Goal: Transaction & Acquisition: Subscribe to service/newsletter

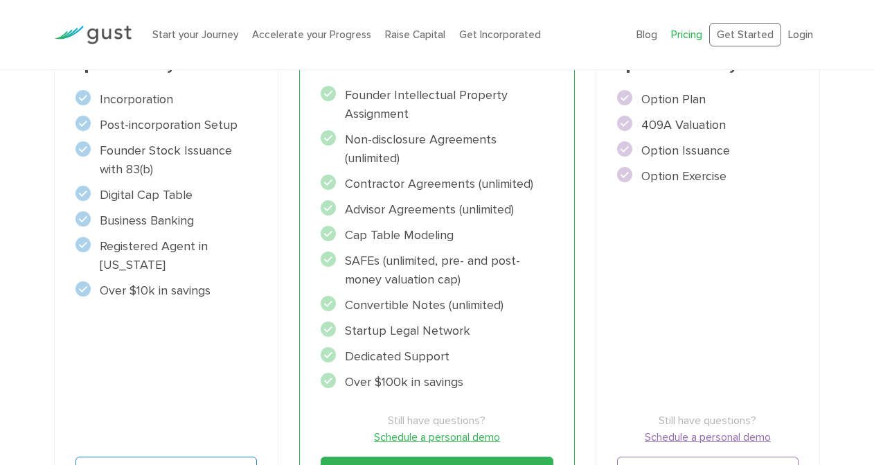
scroll to position [368, 0]
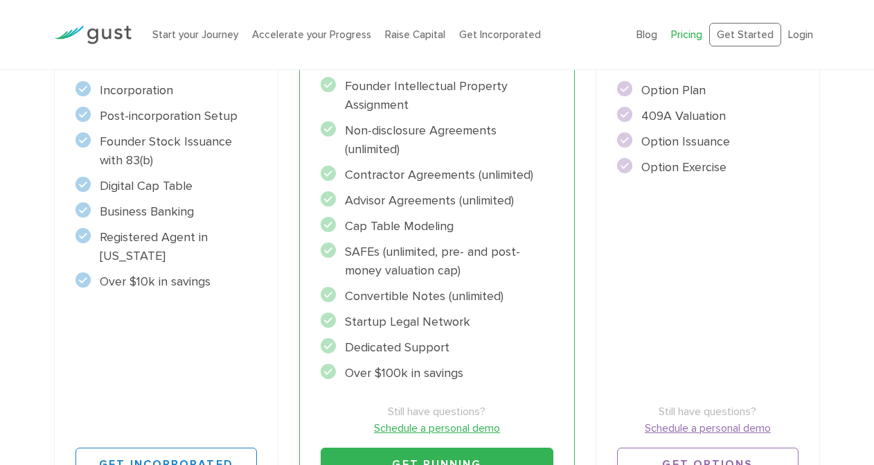
drag, startPoint x: 345, startPoint y: 374, endPoint x: 467, endPoint y: 367, distance: 122.8
click at [467, 368] on li "Over $100k in savings" at bounding box center [437, 373] width 233 height 19
click at [467, 367] on li "Over $100k in savings" at bounding box center [437, 373] width 233 height 19
drag, startPoint x: 467, startPoint y: 372, endPoint x: 411, endPoint y: 369, distance: 55.5
click at [413, 370] on li "Over $100k in savings" at bounding box center [437, 373] width 233 height 19
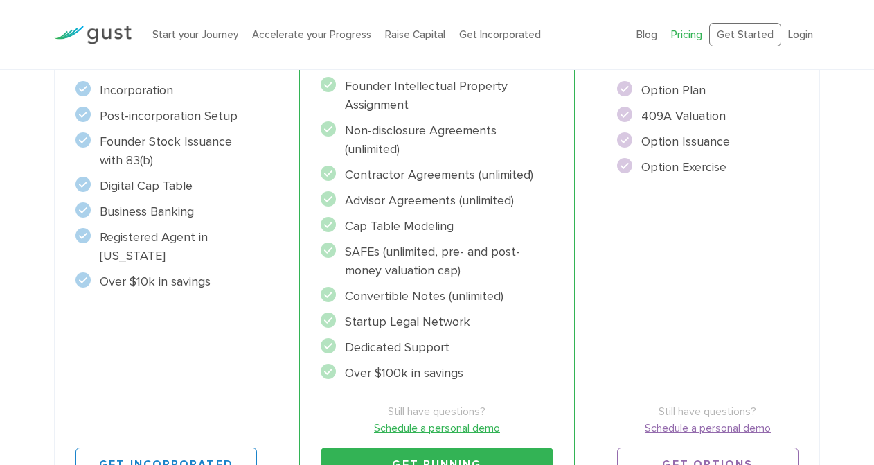
click at [402, 369] on li "Over $100k in savings" at bounding box center [437, 373] width 233 height 19
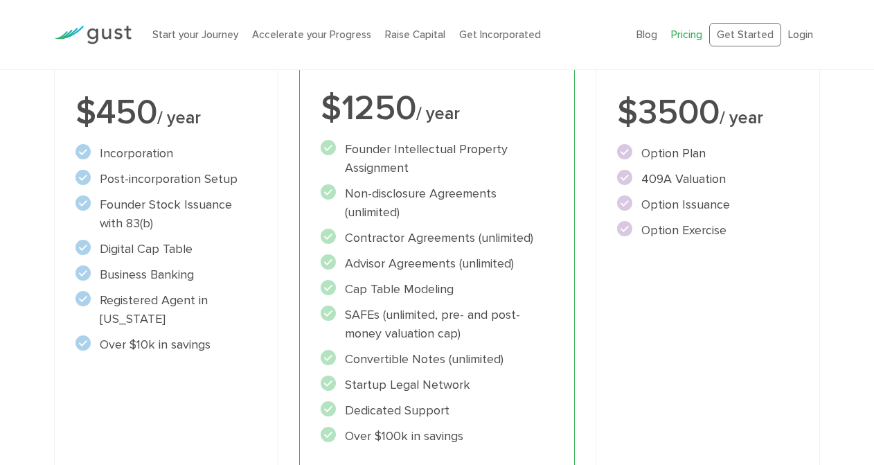
scroll to position [306, 0]
drag, startPoint x: 343, startPoint y: 195, endPoint x: 509, endPoint y: 202, distance: 166.3
click at [509, 202] on li "Non-disclosure Agreements (unlimited)" at bounding box center [437, 201] width 233 height 37
drag, startPoint x: 346, startPoint y: 238, endPoint x: 501, endPoint y: 237, distance: 155.8
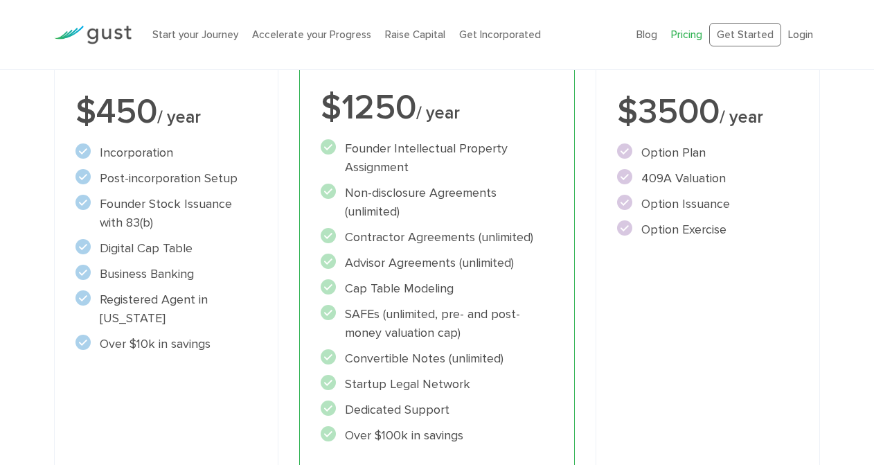
click at [503, 237] on li "Contractor Agreements (unlimited)" at bounding box center [437, 237] width 233 height 19
click at [511, 235] on li "Contractor Agreements (unlimited)" at bounding box center [437, 237] width 233 height 19
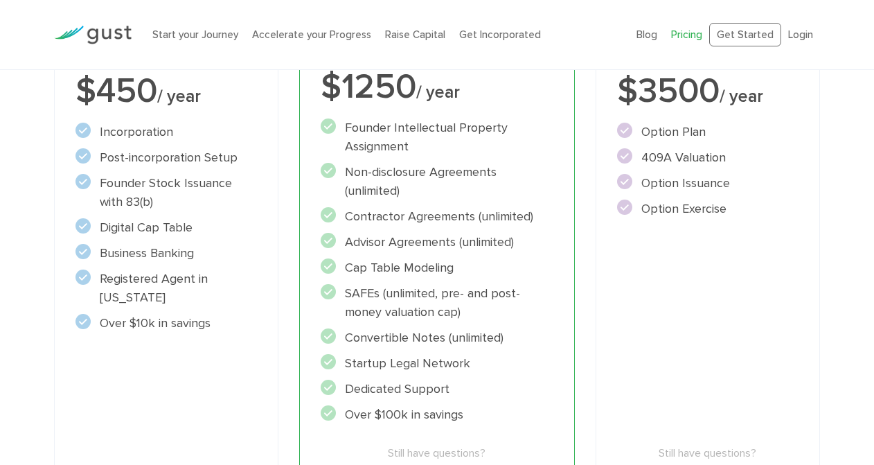
scroll to position [326, 0]
drag, startPoint x: 345, startPoint y: 292, endPoint x: 469, endPoint y: 305, distance: 125.3
click at [469, 305] on li "SAFEs (unlimited, pre- and post-money valuation cap)" at bounding box center [437, 303] width 233 height 37
click at [471, 305] on li "SAFEs (unlimited, pre- and post-money valuation cap)" at bounding box center [437, 303] width 233 height 37
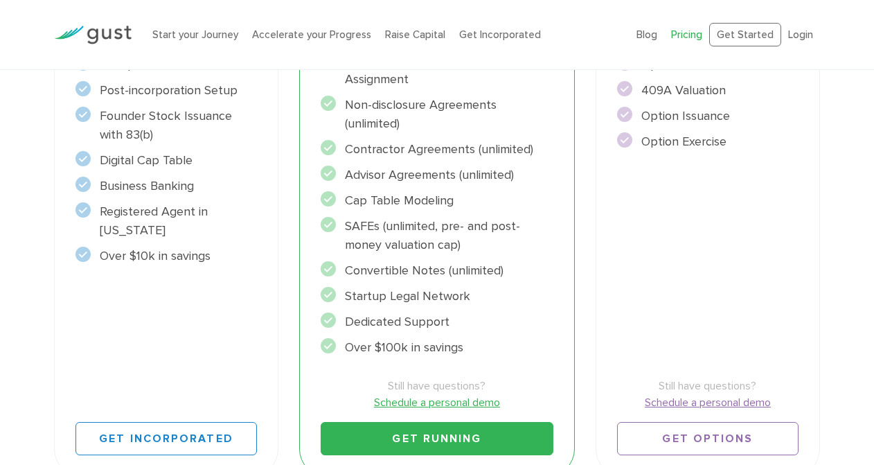
scroll to position [381, 0]
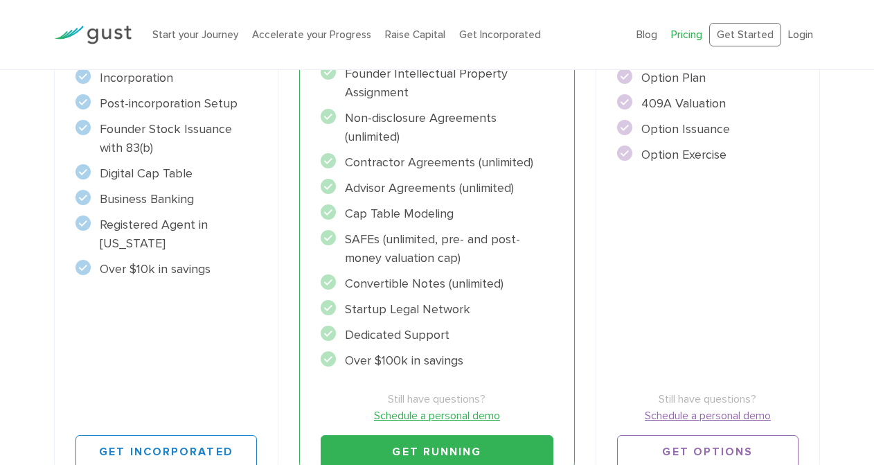
drag, startPoint x: 346, startPoint y: 281, endPoint x: 453, endPoint y: 280, distance: 107.3
click at [455, 281] on li "Convertible Notes (unlimited)" at bounding box center [437, 283] width 233 height 19
click at [453, 280] on li "Convertible Notes (unlimited)" at bounding box center [437, 283] width 233 height 19
click at [446, 283] on li "Convertible Notes (unlimited)" at bounding box center [437, 283] width 233 height 19
drag, startPoint x: 451, startPoint y: 283, endPoint x: 501, endPoint y: 284, distance: 49.9
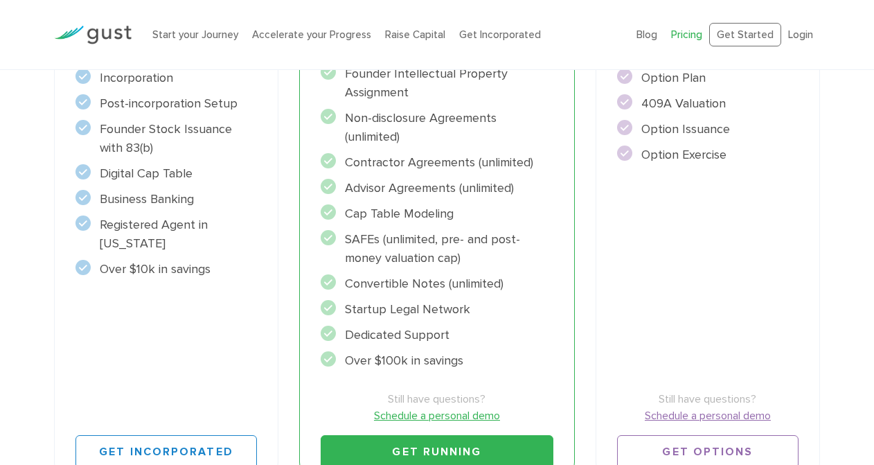
click at [501, 284] on li "Convertible Notes (unlimited)" at bounding box center [437, 283] width 233 height 19
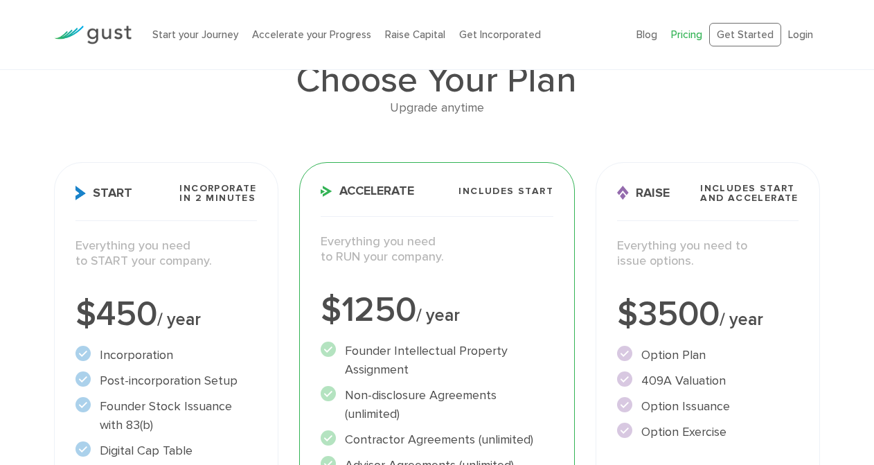
scroll to position [65, 0]
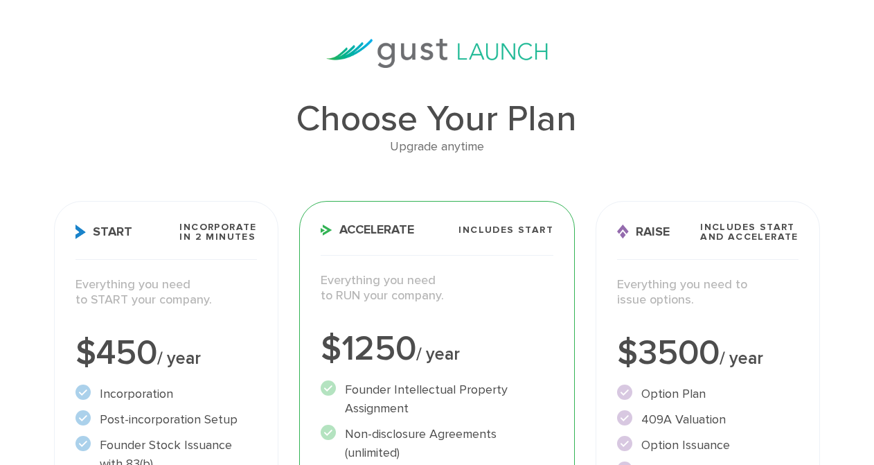
drag, startPoint x: 343, startPoint y: 229, endPoint x: 433, endPoint y: 229, distance: 90.7
click at [433, 229] on h3 "Accelerate Includes START" at bounding box center [437, 238] width 233 height 33
drag, startPoint x: 460, startPoint y: 227, endPoint x: 558, endPoint y: 224, distance: 97.7
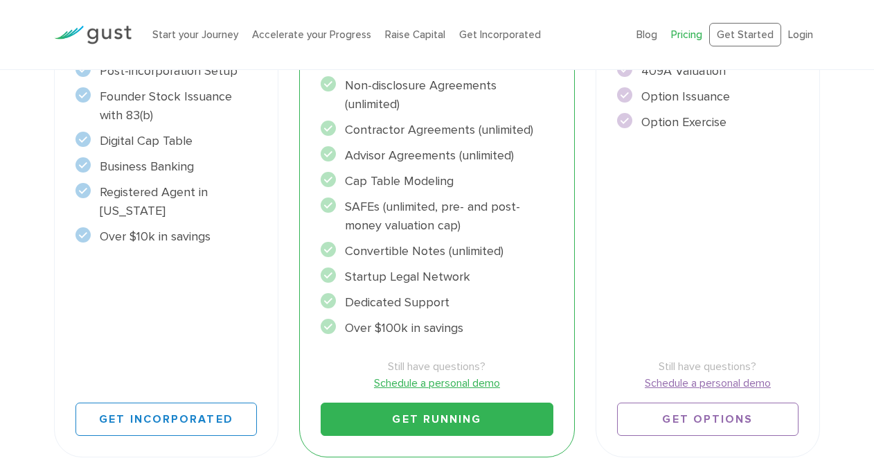
scroll to position [412, 0]
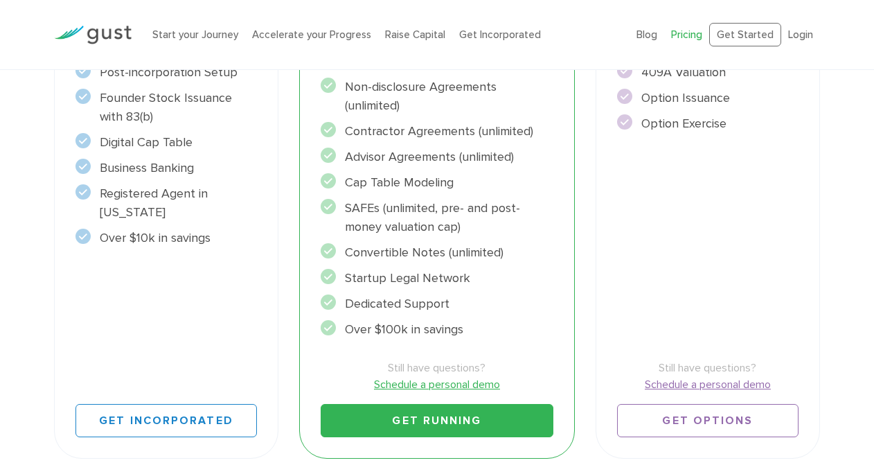
drag, startPoint x: 479, startPoint y: 326, endPoint x: 247, endPoint y: 156, distance: 288.4
click at [247, 156] on div "Start Incorporate in 2 Minutes Everything you need to START your company. $450 …" at bounding box center [437, 156] width 787 height 625
click at [404, 154] on li "Advisor Agreements (unlimited)" at bounding box center [437, 156] width 233 height 19
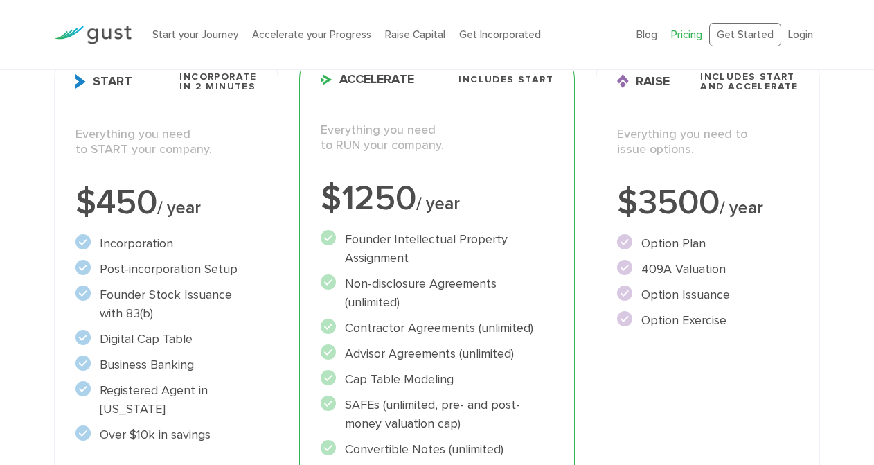
scroll to position [249, 0]
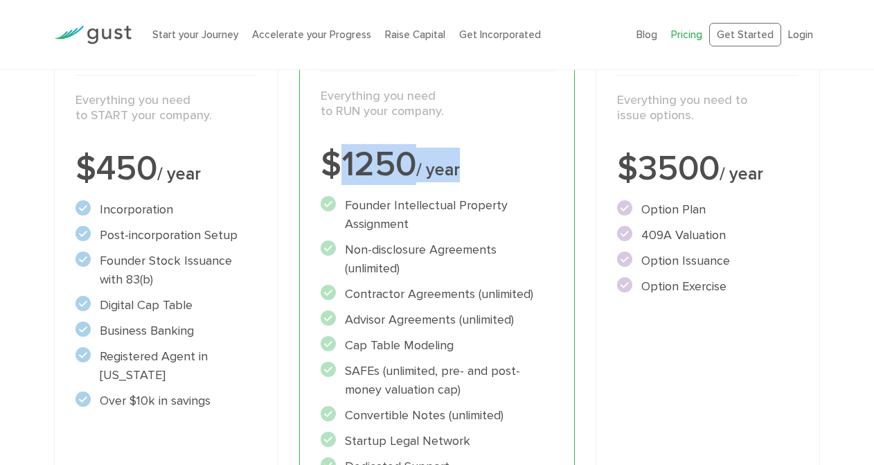
drag, startPoint x: 339, startPoint y: 157, endPoint x: 498, endPoint y: 155, distance: 158.6
click at [498, 155] on div "$1250 / year" at bounding box center [437, 164] width 233 height 35
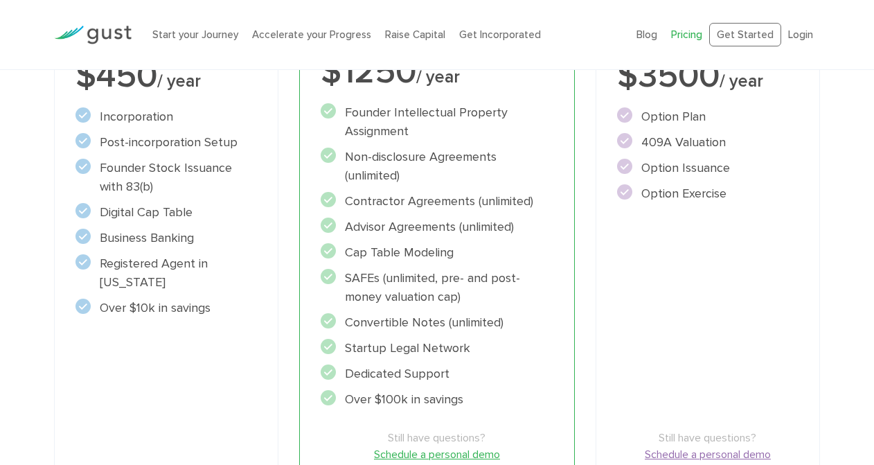
scroll to position [291, 0]
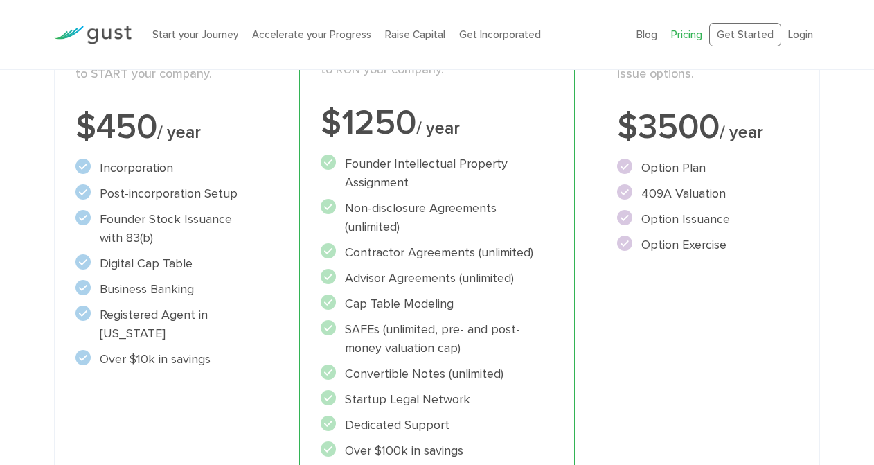
drag, startPoint x: 341, startPoint y: 162, endPoint x: 517, endPoint y: 165, distance: 175.2
click at [517, 165] on li "Founder Intellectual Property Assignment" at bounding box center [437, 172] width 233 height 37
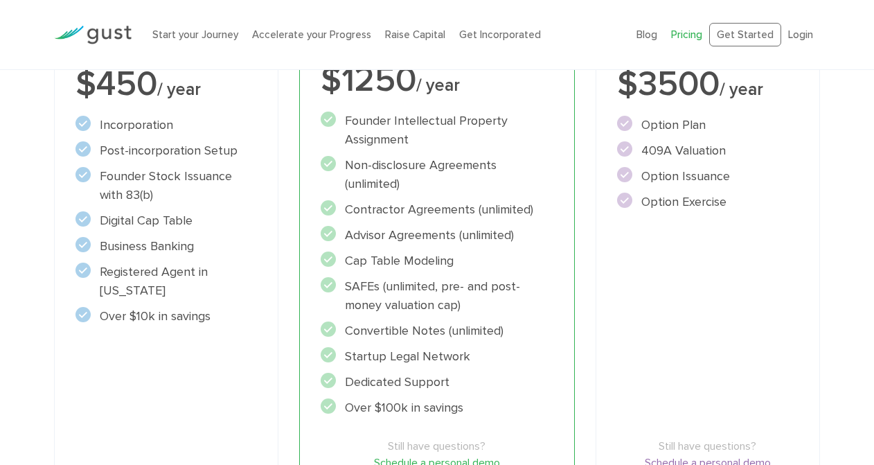
scroll to position [332, 0]
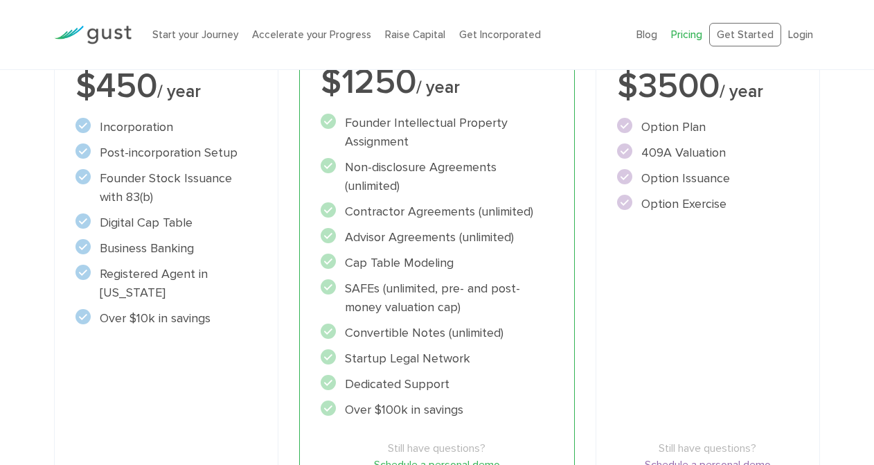
drag, startPoint x: 343, startPoint y: 213, endPoint x: 504, endPoint y: 213, distance: 160.6
click at [504, 213] on li "Contractor Agreements (unlimited)" at bounding box center [437, 211] width 233 height 19
click at [501, 213] on li "Contractor Agreements (unlimited)" at bounding box center [437, 211] width 233 height 19
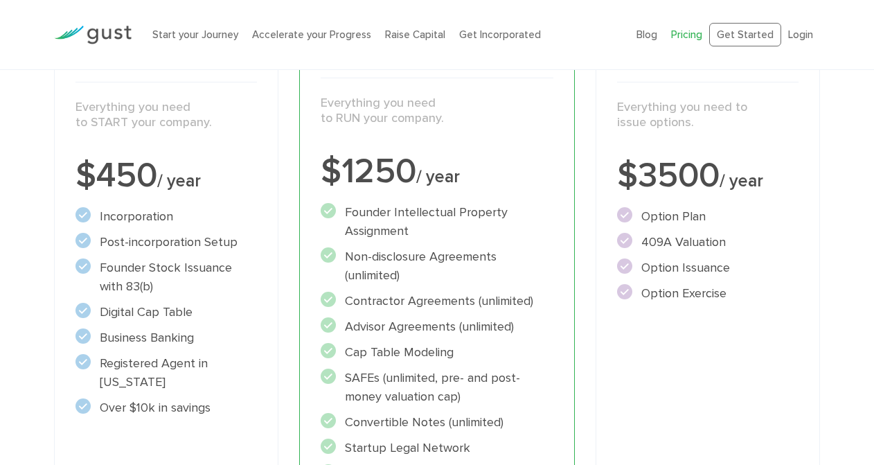
scroll to position [242, 0]
drag, startPoint x: 343, startPoint y: 216, endPoint x: 425, endPoint y: 229, distance: 82.8
click at [425, 229] on li "Founder Intellectual Property Assignment" at bounding box center [437, 222] width 233 height 37
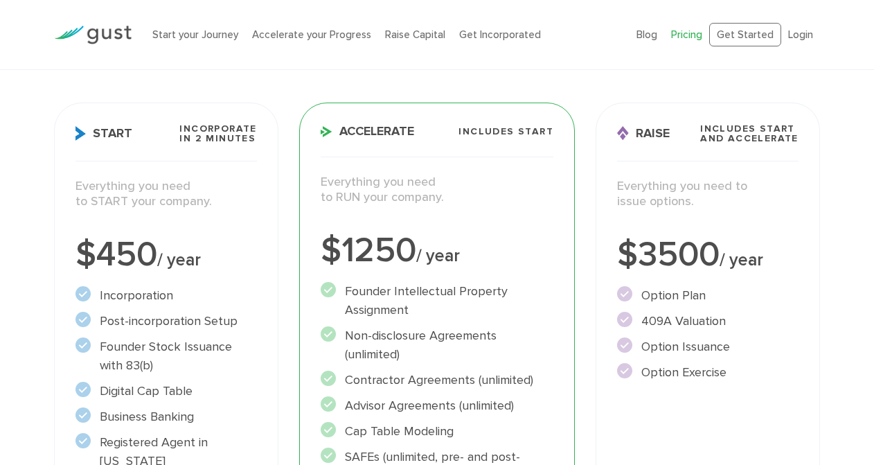
scroll to position [148, 0]
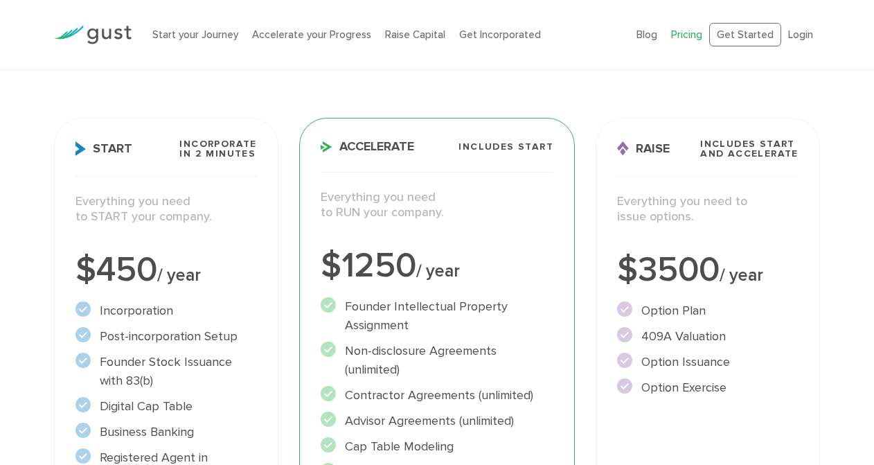
drag, startPoint x: 340, startPoint y: 195, endPoint x: 469, endPoint y: 215, distance: 130.2
click at [469, 215] on div "Everything you need to RUN your company." at bounding box center [436, 212] width 253 height 45
click at [469, 215] on p "Everything you need to RUN your company." at bounding box center [437, 205] width 233 height 31
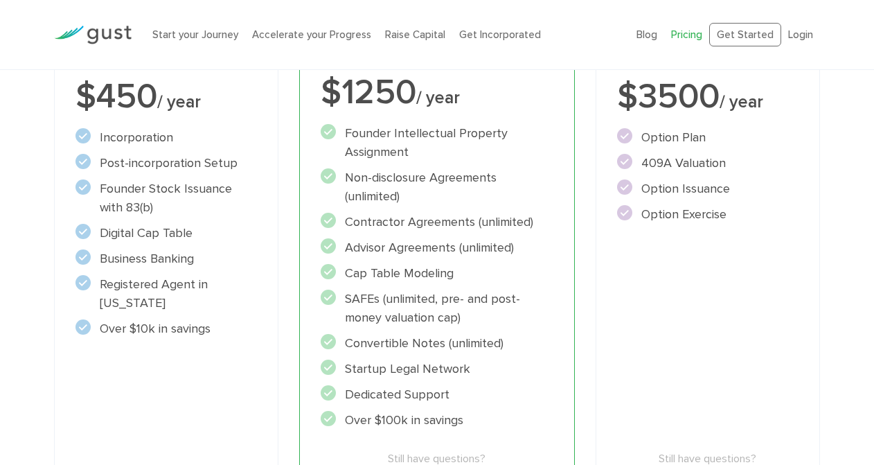
scroll to position [348, 0]
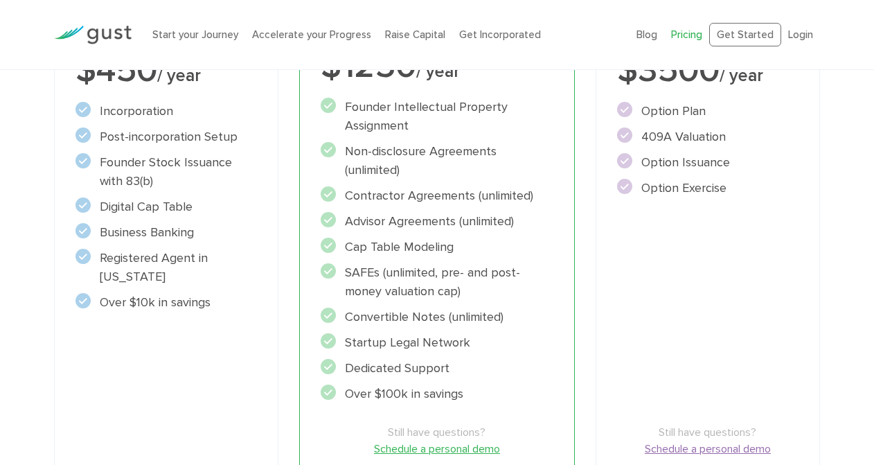
drag, startPoint x: 345, startPoint y: 243, endPoint x: 475, endPoint y: 241, distance: 130.2
click at [475, 241] on li "Cap Table Modeling" at bounding box center [437, 247] width 233 height 19
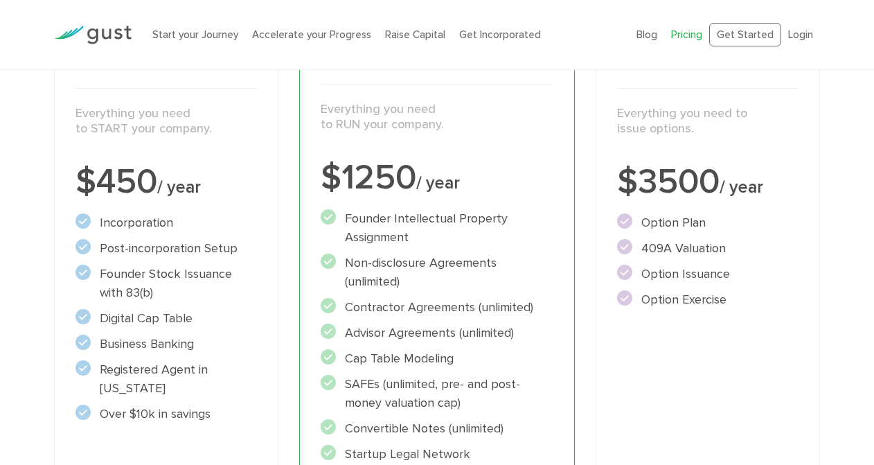
scroll to position [207, 0]
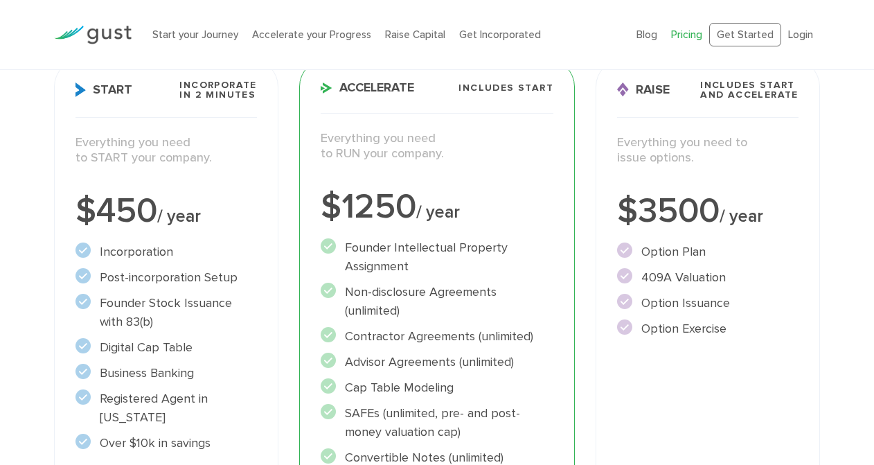
drag, startPoint x: 345, startPoint y: 247, endPoint x: 438, endPoint y: 256, distance: 93.2
click at [438, 256] on li "Founder Intellectual Property Assignment" at bounding box center [437, 256] width 233 height 37
drag, startPoint x: 424, startPoint y: 269, endPoint x: 324, endPoint y: 230, distance: 107.0
click at [324, 230] on div "Accelerate Includes START Everything you need to RUN your company. $1250 / year…" at bounding box center [437, 361] width 276 height 605
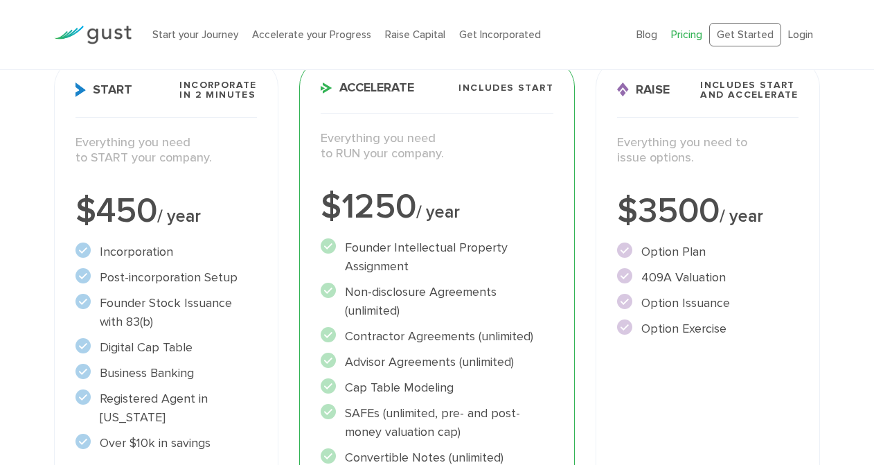
click at [339, 240] on li "Founder Intellectual Property Assignment" at bounding box center [437, 256] width 233 height 37
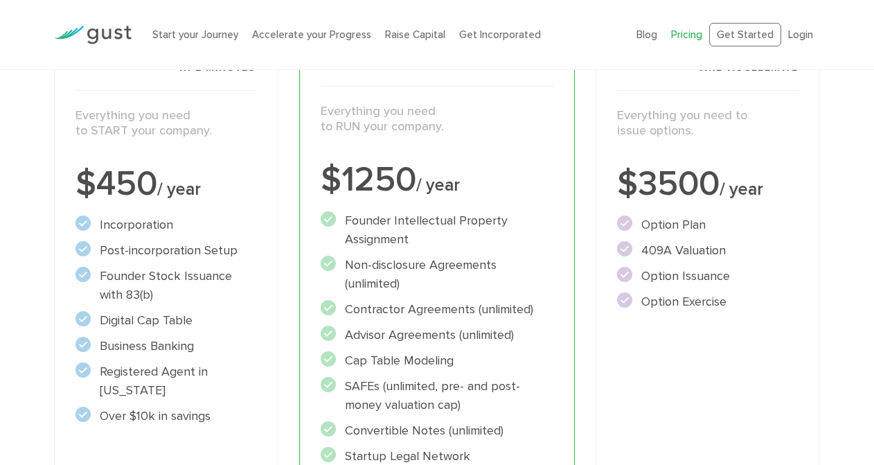
scroll to position [235, 0]
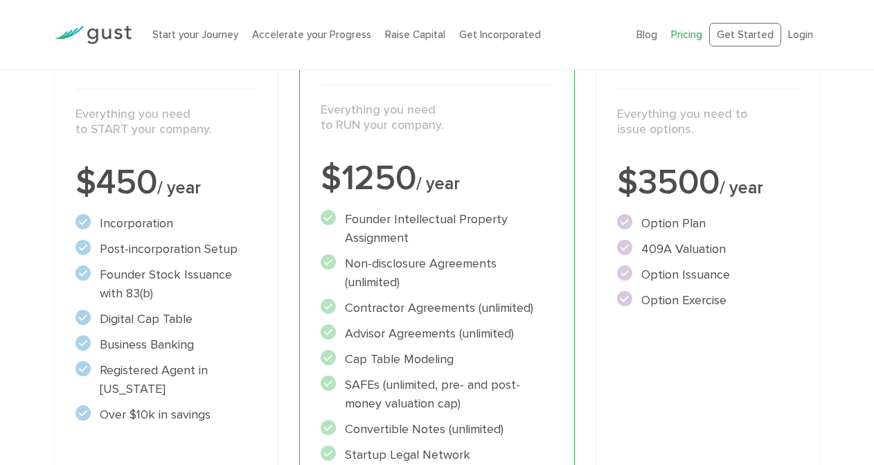
drag, startPoint x: 346, startPoint y: 265, endPoint x: 465, endPoint y: 287, distance: 121.7
click at [465, 287] on li "Non-disclosure Agreements (unlimited)" at bounding box center [437, 272] width 233 height 37
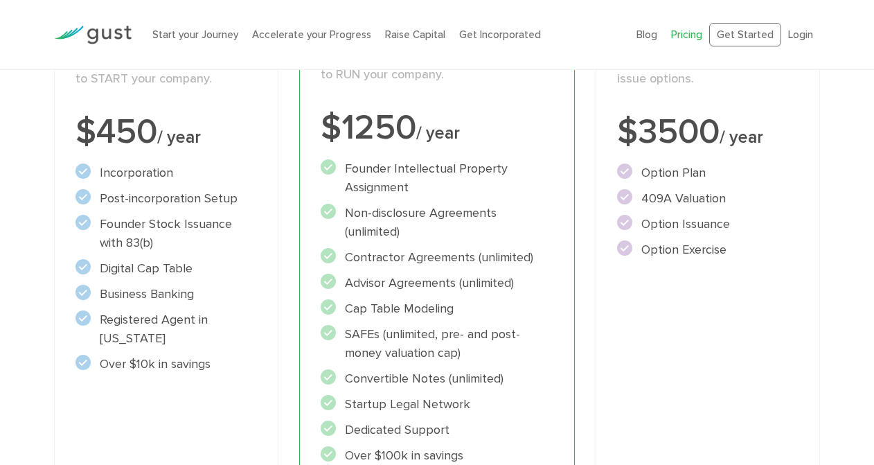
scroll to position [296, 0]
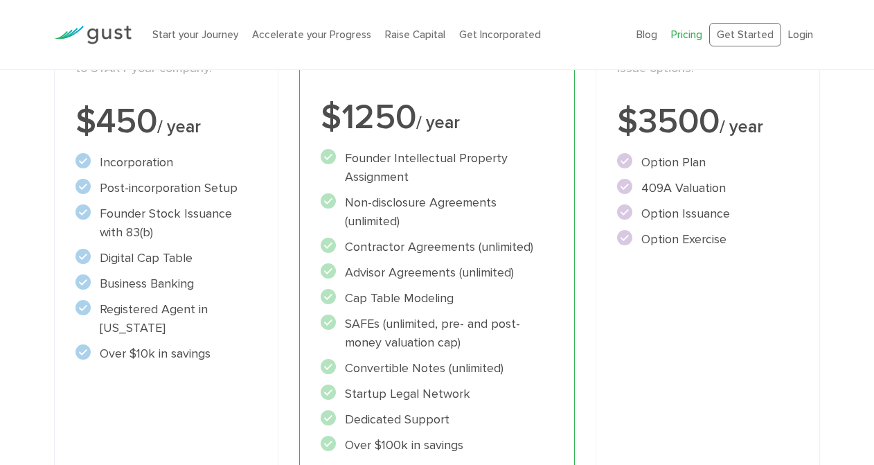
drag, startPoint x: 344, startPoint y: 247, endPoint x: 559, endPoint y: 251, distance: 214.7
click at [559, 251] on div "Accelerate Includes START Everything you need to RUN your company. $1250 / year…" at bounding box center [437, 272] width 276 height 605
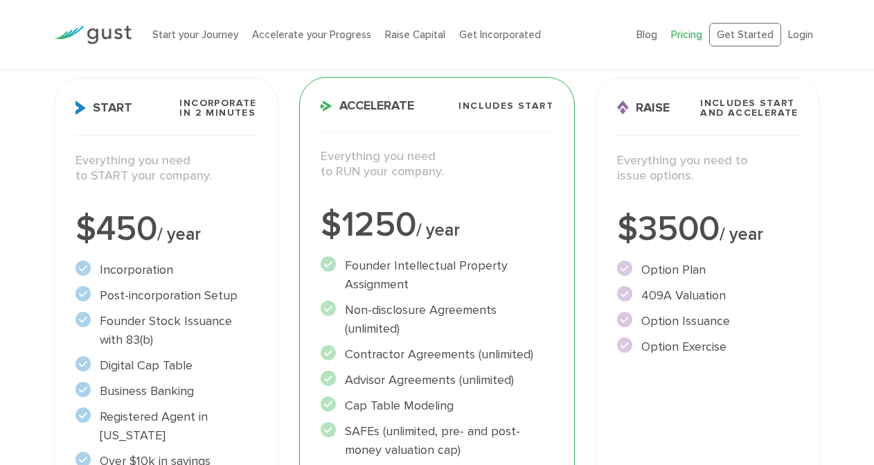
scroll to position [298, 0]
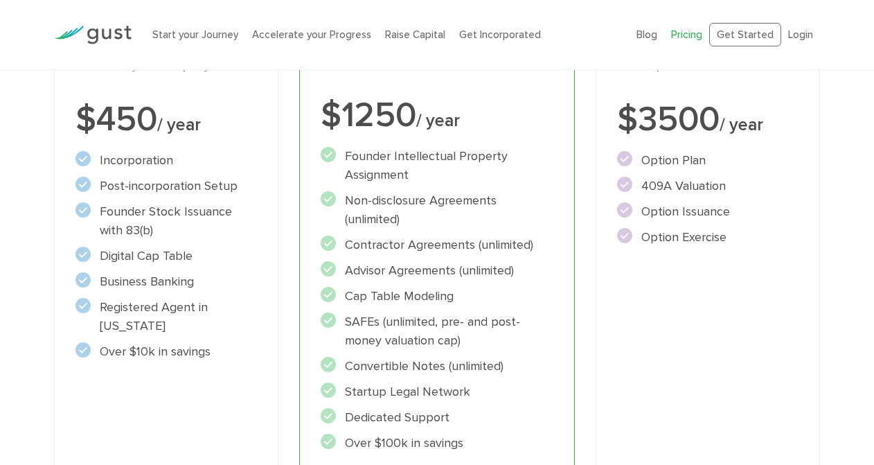
drag, startPoint x: 346, startPoint y: 297, endPoint x: 479, endPoint y: 298, distance: 133.6
click at [483, 299] on li "Cap Table Modeling" at bounding box center [437, 296] width 233 height 19
click at [479, 298] on li "Cap Table Modeling" at bounding box center [437, 296] width 233 height 19
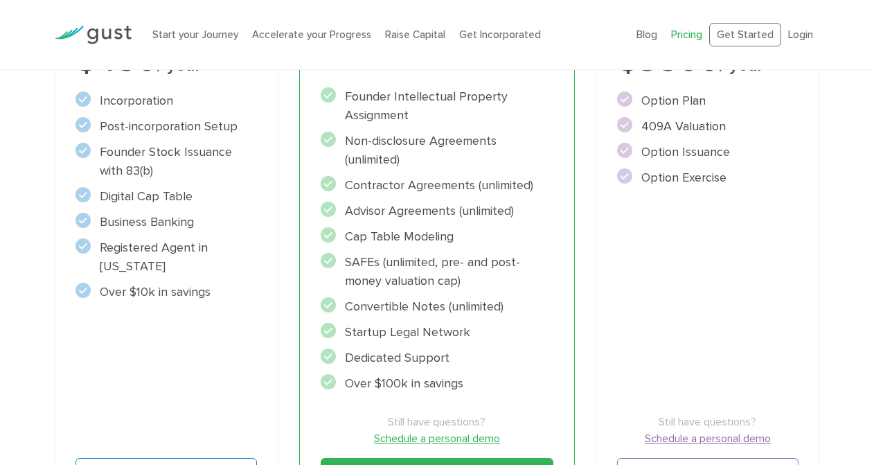
scroll to position [375, 0]
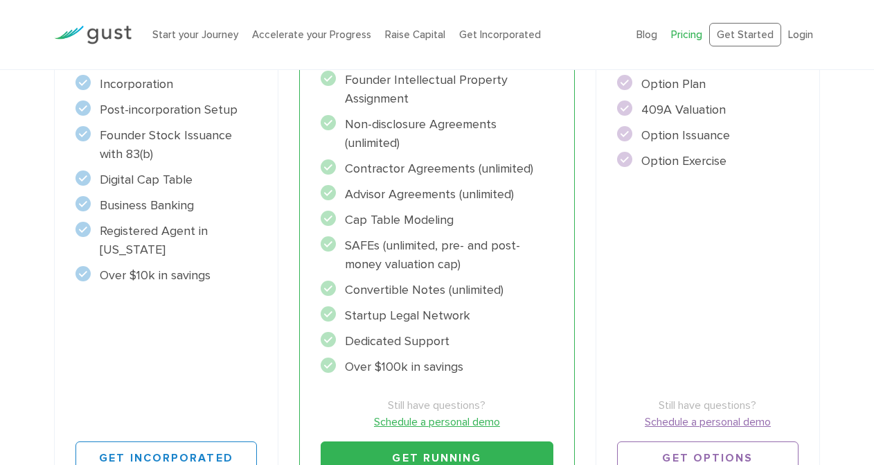
drag, startPoint x: 348, startPoint y: 294, endPoint x: 543, endPoint y: 294, distance: 195.3
click at [543, 294] on li "Convertible Notes (unlimited)" at bounding box center [437, 289] width 233 height 19
click at [541, 294] on li "Convertible Notes (unlimited)" at bounding box center [437, 289] width 233 height 19
drag, startPoint x: 343, startPoint y: 316, endPoint x: 513, endPoint y: 316, distance: 169.6
click at [514, 316] on li "Startup Legal Network" at bounding box center [437, 315] width 233 height 19
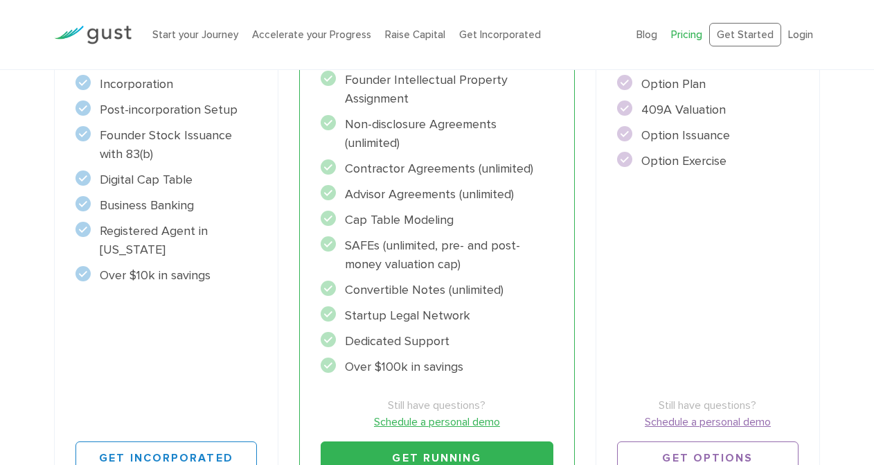
click at [513, 316] on li "Startup Legal Network" at bounding box center [437, 315] width 233 height 19
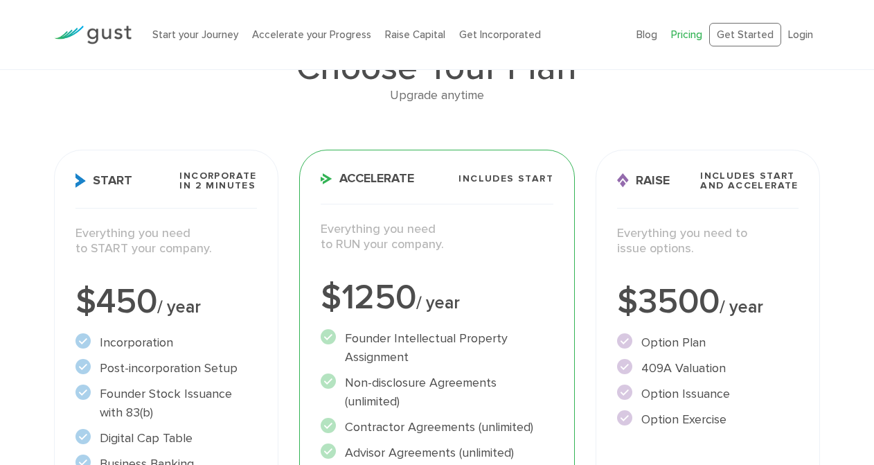
scroll to position [109, 0]
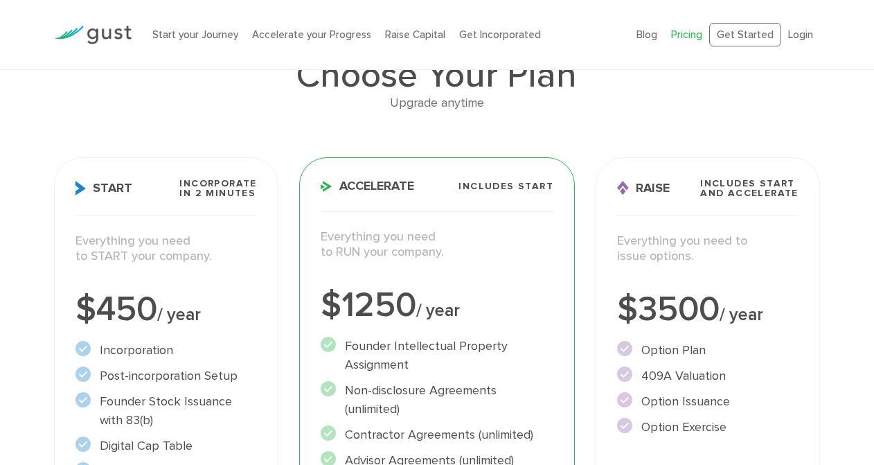
drag, startPoint x: 319, startPoint y: 238, endPoint x: 458, endPoint y: 254, distance: 140.9
click at [458, 254] on div "Everything you need to RUN your company." at bounding box center [436, 251] width 253 height 45
click at [458, 254] on p "Everything you need to RUN your company." at bounding box center [437, 244] width 233 height 31
drag, startPoint x: 77, startPoint y: 242, endPoint x: 221, endPoint y: 262, distance: 145.4
click at [223, 262] on p "Everything you need to START your company." at bounding box center [165, 248] width 181 height 31
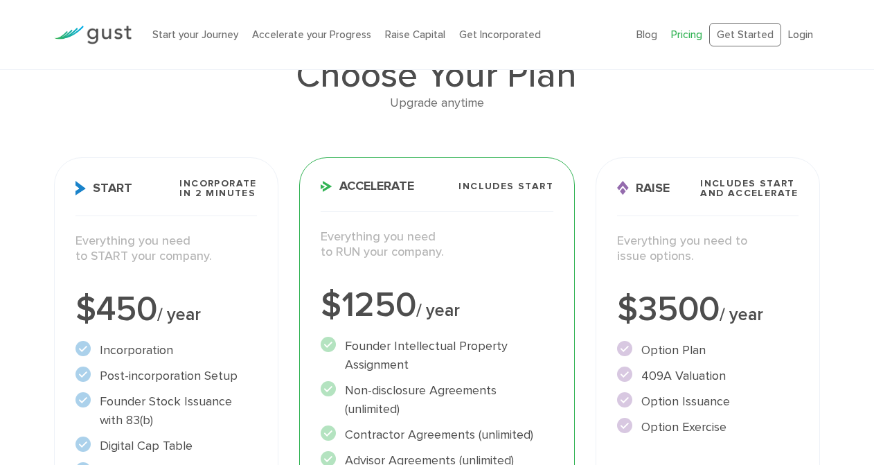
click at [221, 262] on p "Everything you need to START your company." at bounding box center [165, 248] width 181 height 31
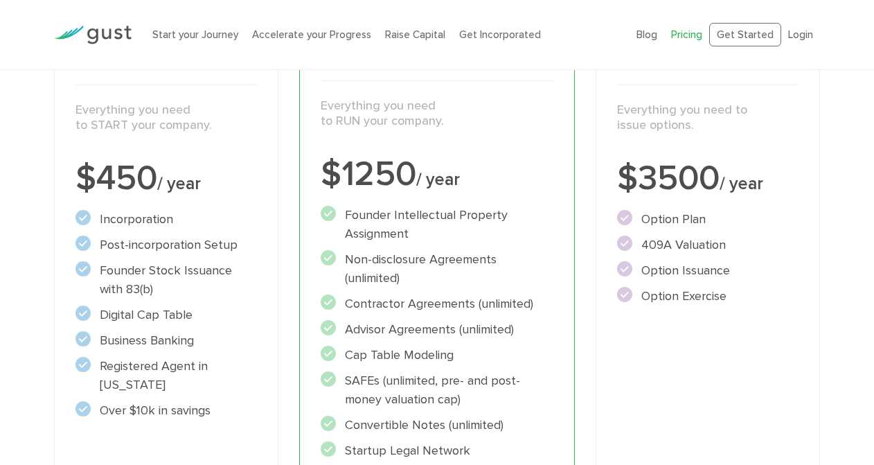
scroll to position [229, 0]
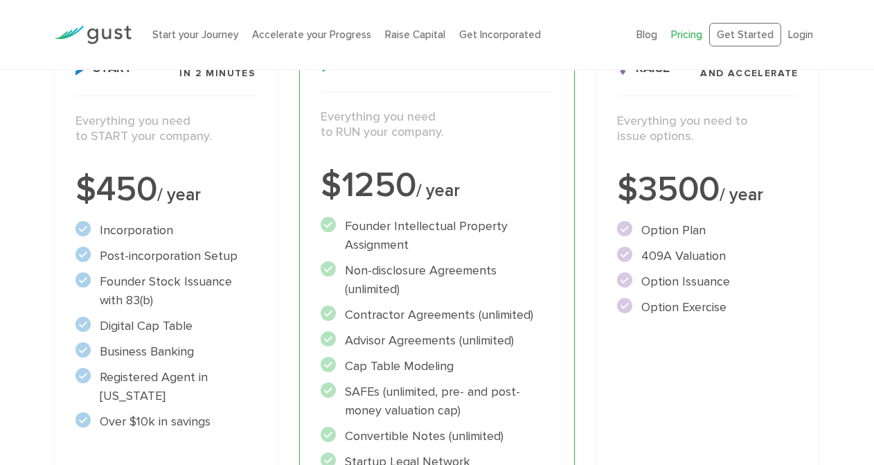
drag, startPoint x: 347, startPoint y: 226, endPoint x: 429, endPoint y: 245, distance: 84.5
click at [431, 246] on li "Founder Intellectual Property Assignment" at bounding box center [437, 235] width 233 height 37
click at [429, 245] on li "Founder Intellectual Property Assignment" at bounding box center [437, 235] width 233 height 37
drag, startPoint x: 347, startPoint y: 267, endPoint x: 408, endPoint y: 293, distance: 66.1
click at [409, 293] on li "Non-disclosure Agreements (unlimited)" at bounding box center [437, 279] width 233 height 37
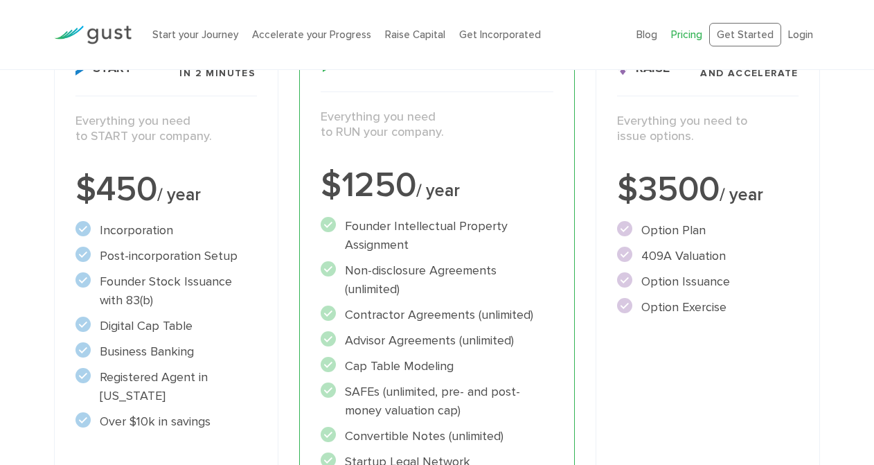
click at [408, 293] on li "Non-disclosure Agreements (unlimited)" at bounding box center [437, 279] width 233 height 37
drag, startPoint x: 346, startPoint y: 316, endPoint x: 546, endPoint y: 316, distance: 200.8
click at [546, 316] on li "Contractor Agreements (unlimited)" at bounding box center [437, 314] width 233 height 19
click at [546, 315] on li "Contractor Agreements (unlimited)" at bounding box center [437, 314] width 233 height 19
drag, startPoint x: 348, startPoint y: 337, endPoint x: 550, endPoint y: 337, distance: 202.2
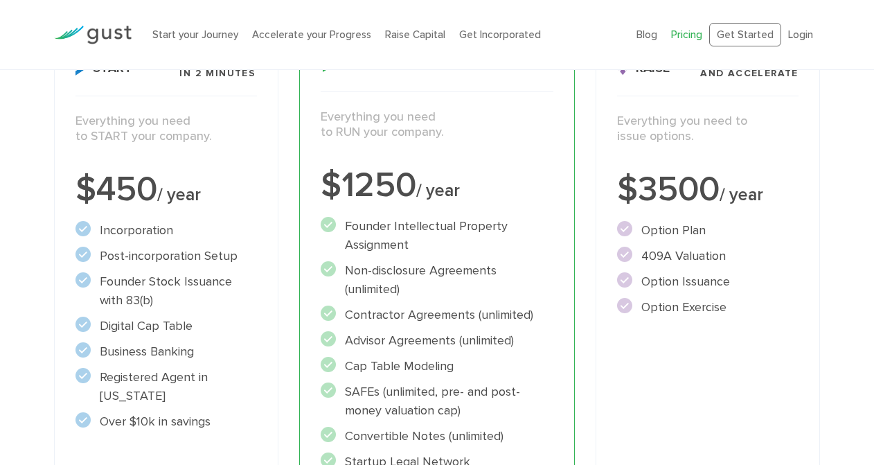
click at [551, 338] on li "Advisor Agreements (unlimited)" at bounding box center [437, 340] width 233 height 19
click at [550, 337] on li "Advisor Agreements (unlimited)" at bounding box center [437, 340] width 233 height 19
drag, startPoint x: 377, startPoint y: 366, endPoint x: 476, endPoint y: 366, distance: 99.7
click at [476, 366] on li "Cap Table Modeling" at bounding box center [437, 366] width 233 height 19
click at [476, 365] on li "Cap Table Modeling" at bounding box center [437, 366] width 233 height 19
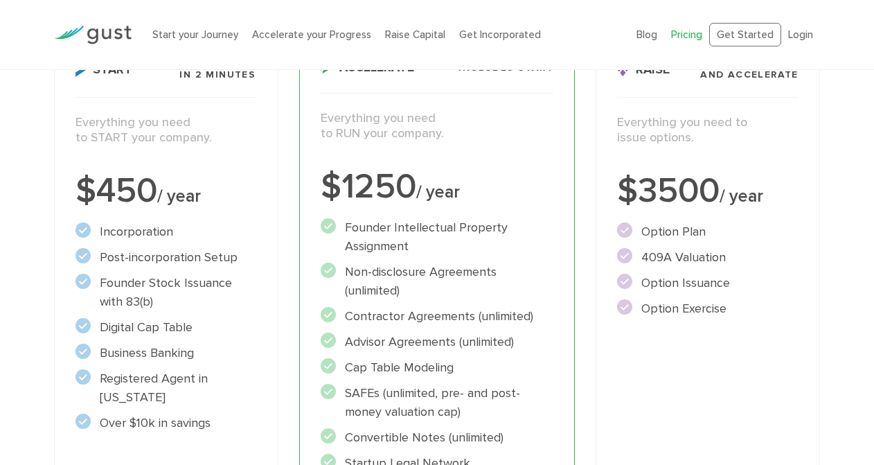
scroll to position [147, 0]
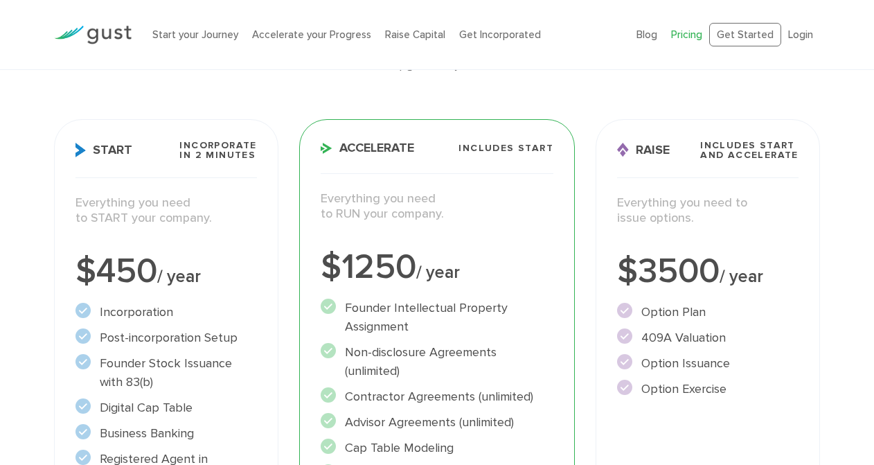
drag, startPoint x: 339, startPoint y: 195, endPoint x: 466, endPoint y: 214, distance: 128.2
click at [466, 214] on p "Everything you need to RUN your company." at bounding box center [437, 206] width 233 height 31
drag, startPoint x: 454, startPoint y: 220, endPoint x: 312, endPoint y: 195, distance: 144.9
click at [312, 195] on div "Everything you need to RUN your company." at bounding box center [436, 213] width 253 height 45
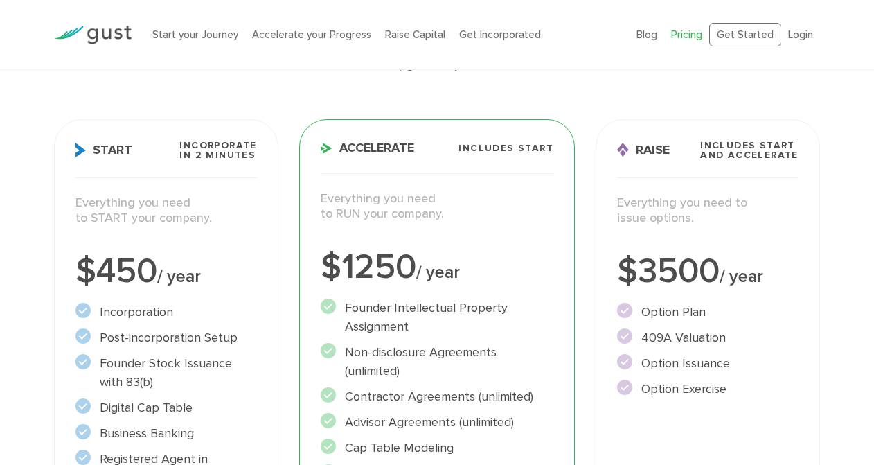
click at [312, 195] on div "Everything you need to RUN your company." at bounding box center [436, 213] width 253 height 45
drag, startPoint x: 391, startPoint y: 195, endPoint x: 460, endPoint y: 212, distance: 71.2
click at [460, 212] on div "Everything you need to RUN your company." at bounding box center [436, 213] width 253 height 45
click at [460, 212] on p "Everything you need to RUN your company." at bounding box center [437, 206] width 233 height 31
drag, startPoint x: 437, startPoint y: 214, endPoint x: 321, endPoint y: 190, distance: 118.8
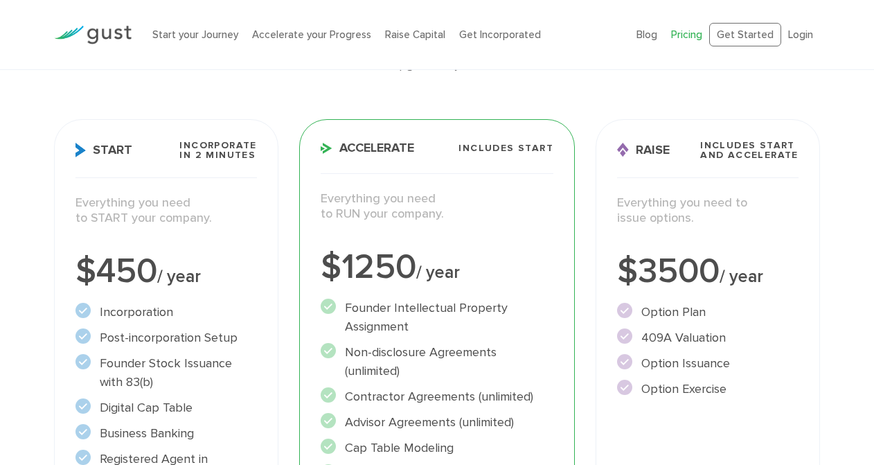
click at [321, 191] on p "Everything you need to RUN your company." at bounding box center [437, 206] width 233 height 31
click at [321, 190] on div "Accelerate Includes START Everything you need to RUN your company. $1250 / year…" at bounding box center [437, 421] width 276 height 605
drag, startPoint x: 319, startPoint y: 192, endPoint x: 474, endPoint y: 216, distance: 156.9
click at [474, 216] on div "Everything you need to RUN your company." at bounding box center [436, 213] width 253 height 45
click at [455, 224] on div "Everything you need to RUN your company." at bounding box center [436, 213] width 253 height 45
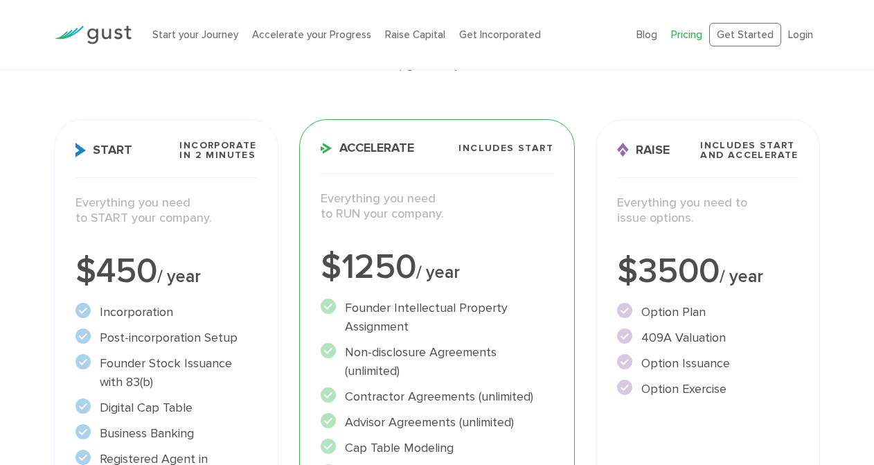
drag, startPoint x: 456, startPoint y: 217, endPoint x: 319, endPoint y: 198, distance: 138.4
click at [319, 198] on div "Everything you need to RUN your company." at bounding box center [436, 213] width 253 height 45
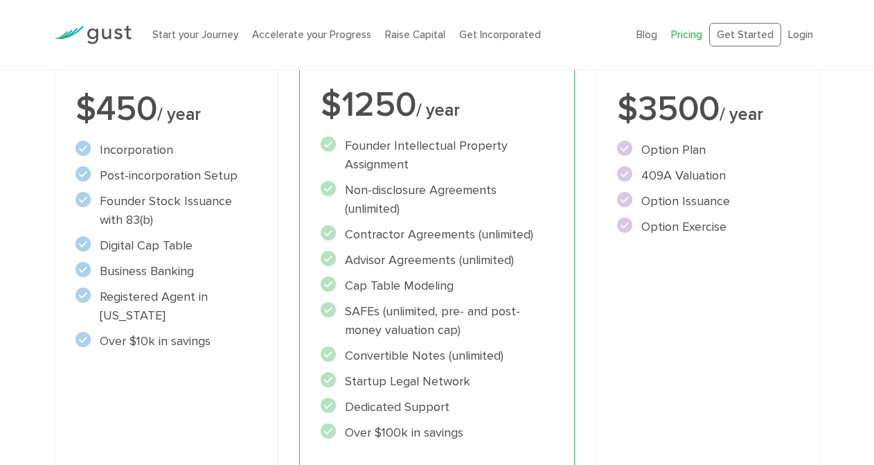
scroll to position [328, 0]
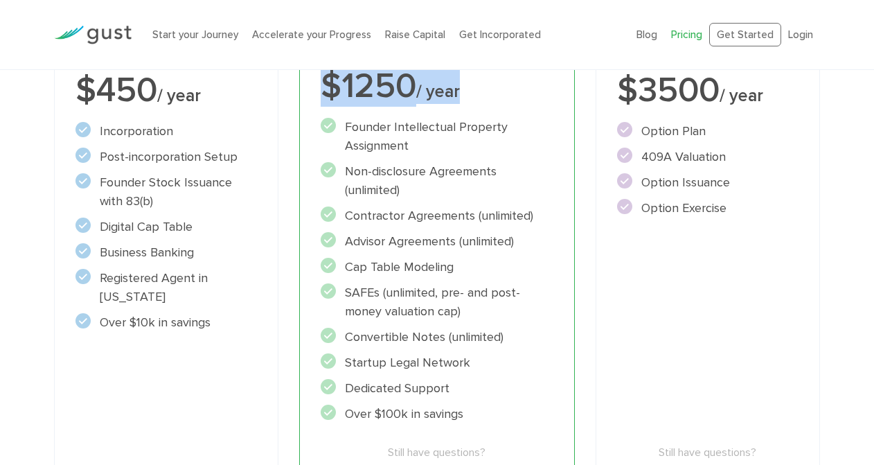
drag, startPoint x: 319, startPoint y: 84, endPoint x: 465, endPoint y: 104, distance: 147.5
click at [465, 104] on div "Accelerate Includes START Everything you need to RUN your company. $1250 / year…" at bounding box center [437, 240] width 276 height 605
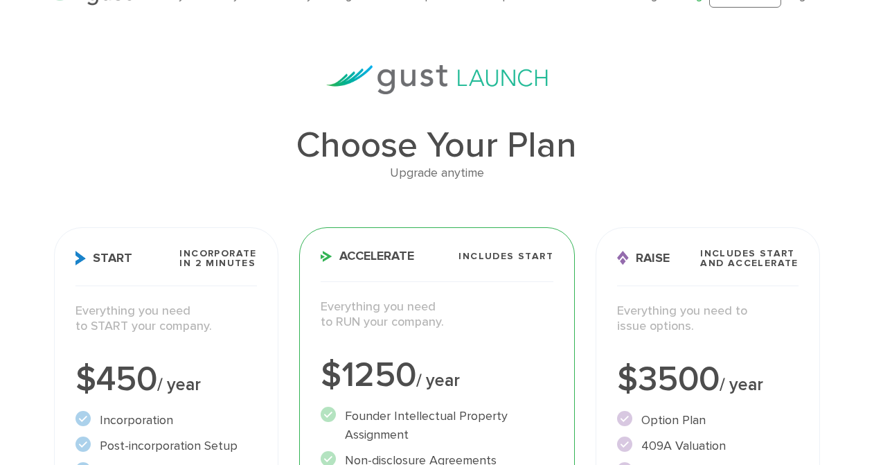
scroll to position [39, 0]
drag, startPoint x: 302, startPoint y: 145, endPoint x: 536, endPoint y: 101, distance: 238.2
click at [536, 101] on div "Choose Your Plan Upgrade anytime Start Incorporate in 2 Minutes Everything you …" at bounding box center [437, 452] width 787 height 777
click at [536, 102] on div "Choose Your Plan Upgrade anytime Start Incorporate in 2 Minutes Everything you …" at bounding box center [437, 452] width 787 height 777
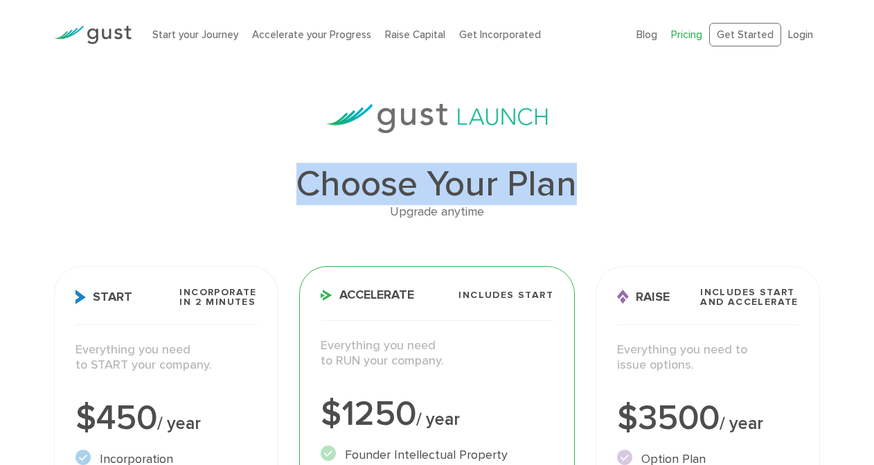
drag, startPoint x: 288, startPoint y: 181, endPoint x: 618, endPoint y: 179, distance: 329.6
click at [618, 179] on h1 "Choose Your Plan" at bounding box center [437, 184] width 766 height 36
drag, startPoint x: 521, startPoint y: 207, endPoint x: 321, endPoint y: 182, distance: 202.4
click at [321, 182] on div "Choose Your Plan Upgrade anytime" at bounding box center [437, 194] width 766 height 56
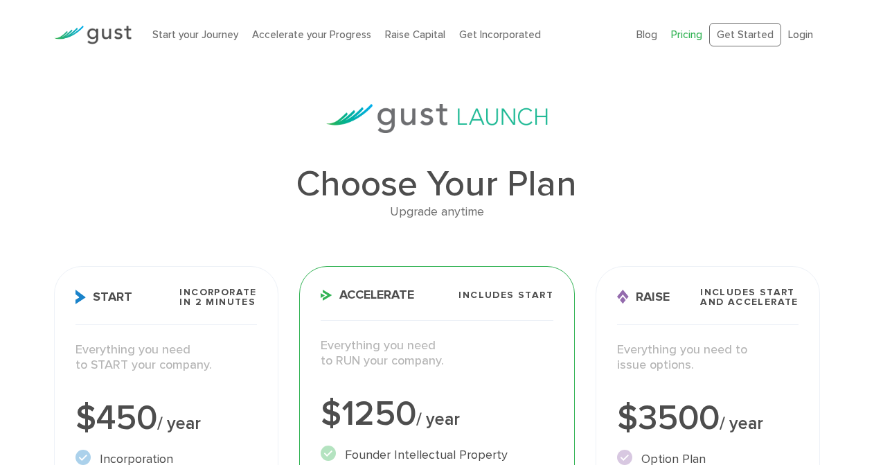
click at [292, 189] on h1 "Choose Your Plan" at bounding box center [437, 184] width 766 height 36
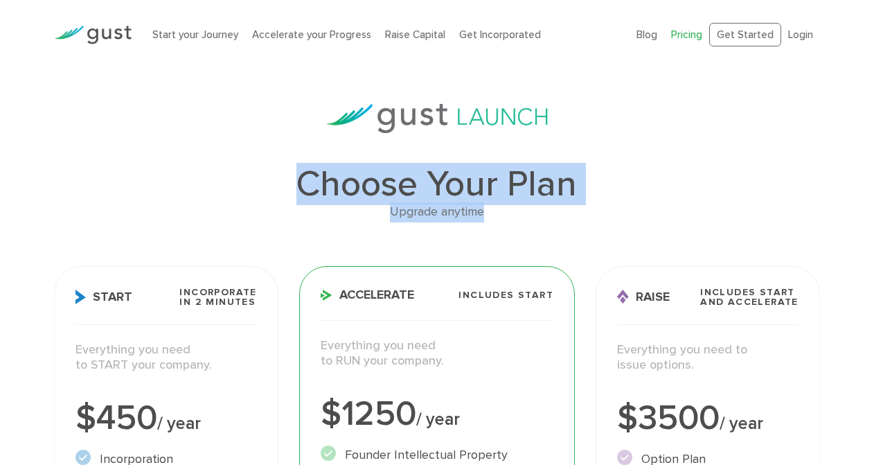
drag, startPoint x: 292, startPoint y: 188, endPoint x: 541, endPoint y: 219, distance: 251.1
click at [541, 220] on div "Choose Your Plan Upgrade anytime" at bounding box center [437, 194] width 766 height 56
click at [541, 219] on div "Upgrade anytime" at bounding box center [437, 212] width 766 height 20
drag, startPoint x: 310, startPoint y: 194, endPoint x: 575, endPoint y: 201, distance: 264.6
click at [575, 201] on h1 "Choose Your Plan" at bounding box center [437, 184] width 766 height 36
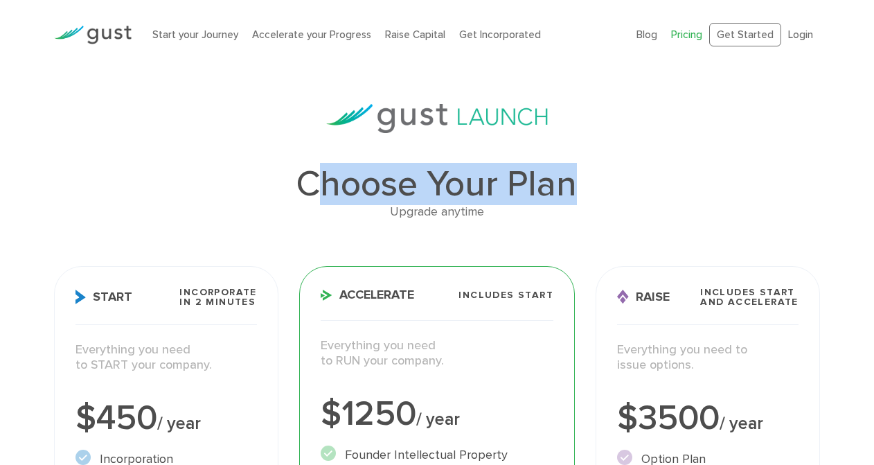
click at [575, 201] on h1 "Choose Your Plan" at bounding box center [437, 184] width 766 height 36
drag, startPoint x: 580, startPoint y: 197, endPoint x: 341, endPoint y: 197, distance: 238.9
click at [341, 197] on h1 "Choose Your Plan" at bounding box center [437, 184] width 766 height 36
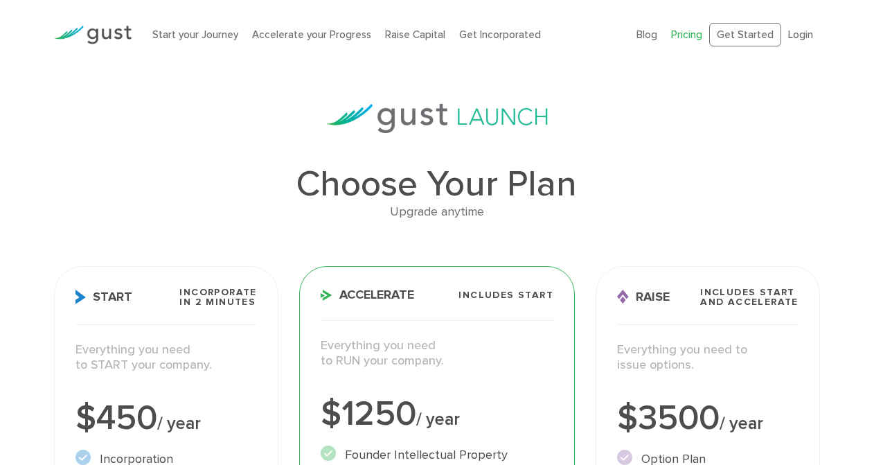
click at [301, 192] on h1 "Choose Your Plan" at bounding box center [437, 184] width 766 height 36
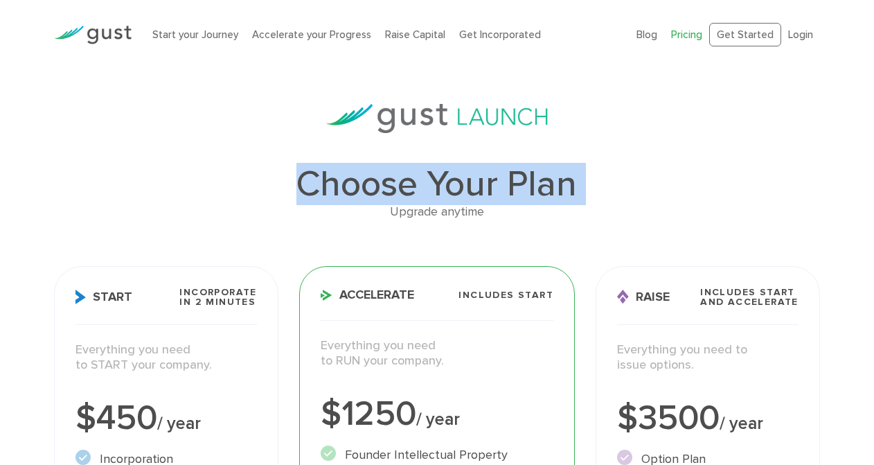
drag, startPoint x: 301, startPoint y: 192, endPoint x: 588, endPoint y: 195, distance: 286.7
click at [588, 195] on h1 "Choose Your Plan" at bounding box center [437, 184] width 766 height 36
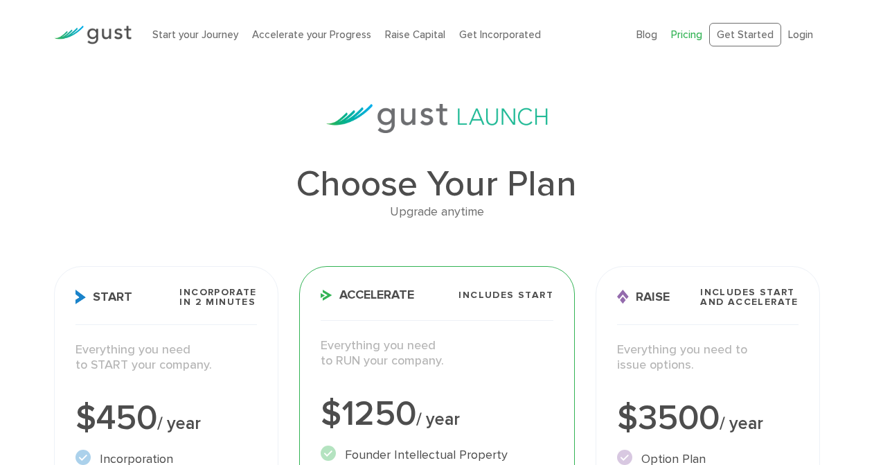
click at [546, 213] on div "Upgrade anytime" at bounding box center [437, 212] width 766 height 20
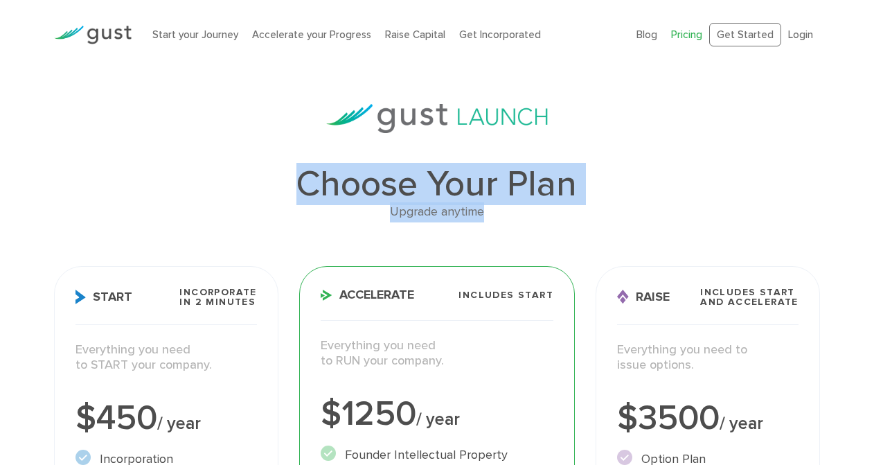
drag, startPoint x: 546, startPoint y: 213, endPoint x: 354, endPoint y: 181, distance: 194.3
click at [354, 181] on div "Choose Your Plan Upgrade anytime" at bounding box center [437, 194] width 766 height 56
click at [320, 179] on h1 "Choose Your Plan" at bounding box center [437, 184] width 766 height 36
drag, startPoint x: 290, startPoint y: 187, endPoint x: 522, endPoint y: 215, distance: 233.6
click at [522, 215] on div "Choose Your Plan Upgrade anytime" at bounding box center [437, 194] width 766 height 56
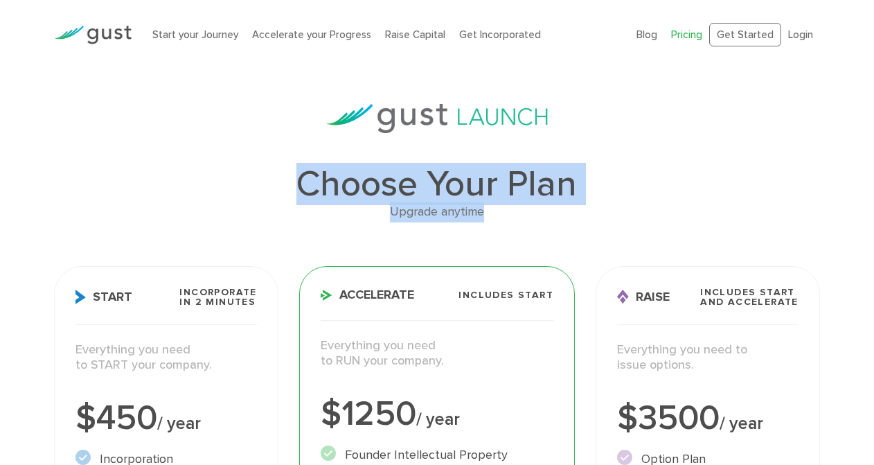
click at [522, 214] on div "Upgrade anytime" at bounding box center [437, 212] width 766 height 20
drag, startPoint x: 296, startPoint y: 172, endPoint x: 566, endPoint y: 180, distance: 270.9
click at [566, 181] on h1 "Choose Your Plan" at bounding box center [437, 184] width 766 height 36
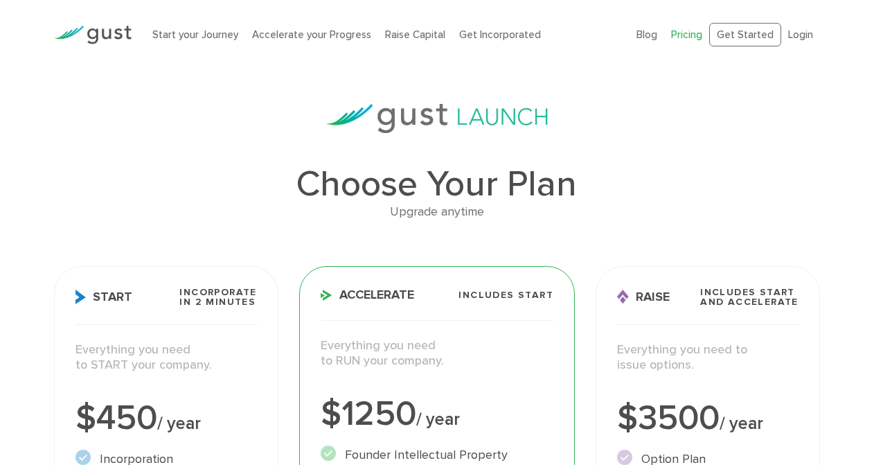
click at [540, 199] on h1 "Choose Your Plan" at bounding box center [437, 184] width 766 height 36
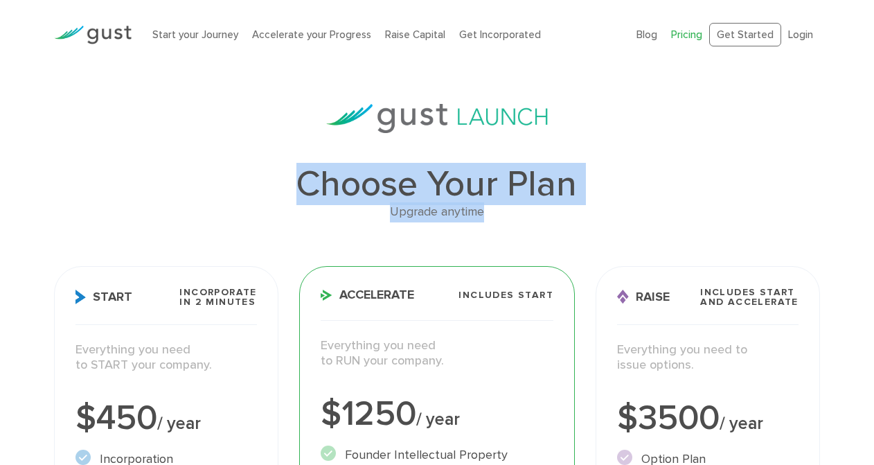
drag, startPoint x: 397, startPoint y: 194, endPoint x: 239, endPoint y: 156, distance: 162.9
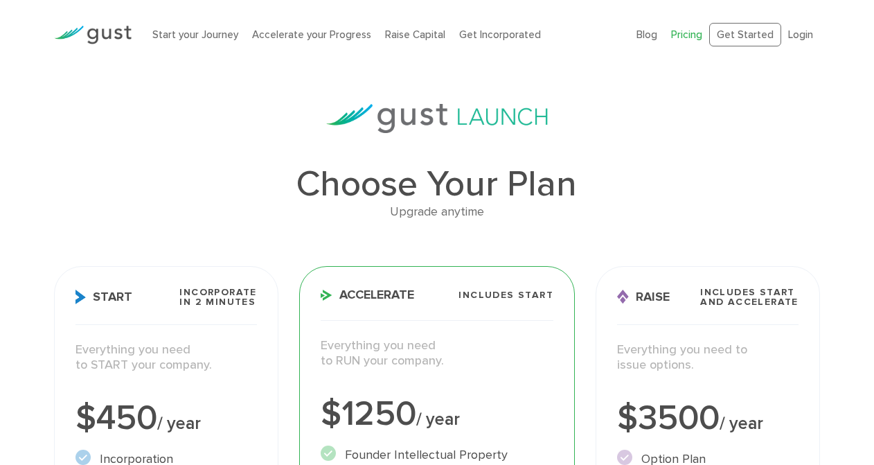
click at [283, 168] on h1 "Choose Your Plan" at bounding box center [437, 184] width 766 height 36
click at [318, 178] on h1 "Choose Your Plan" at bounding box center [437, 184] width 766 height 36
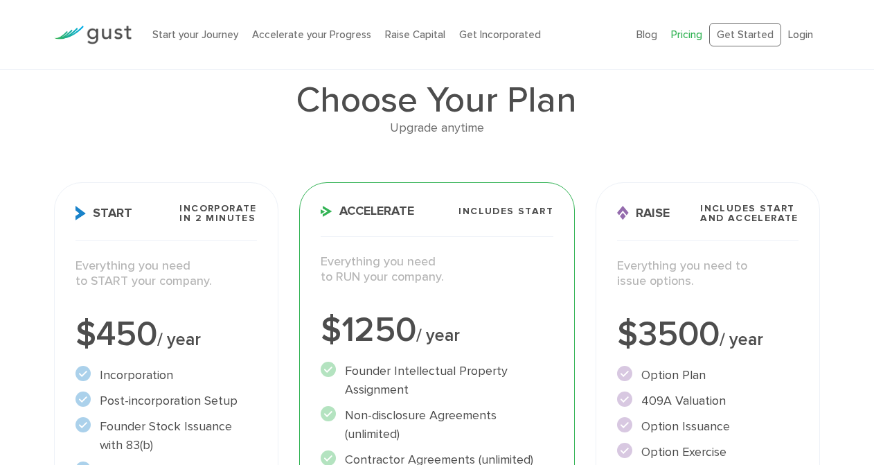
scroll to position [93, 0]
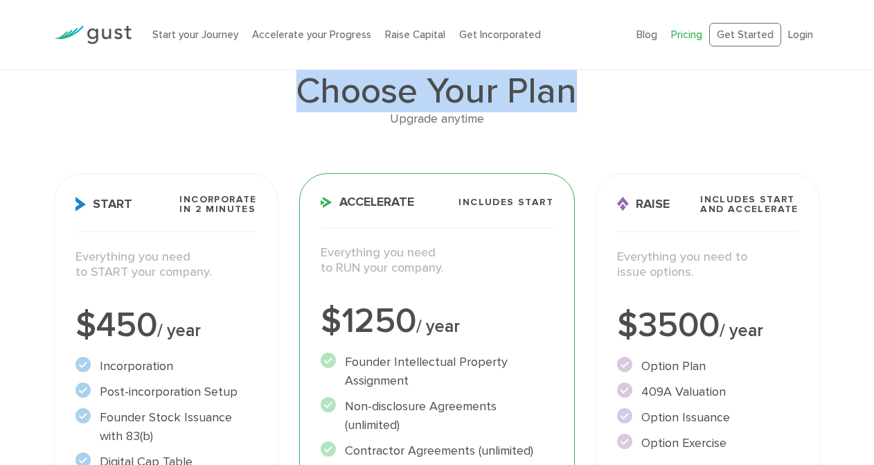
drag, startPoint x: 294, startPoint y: 83, endPoint x: 596, endPoint y: 81, distance: 302.6
click at [599, 82] on h1 "Choose Your Plan" at bounding box center [437, 91] width 766 height 36
click at [596, 81] on h1 "Choose Your Plan" at bounding box center [437, 91] width 766 height 36
drag, startPoint x: 537, startPoint y: 122, endPoint x: 296, endPoint y: 84, distance: 243.2
click at [296, 84] on div "Choose Your Plan Upgrade anytime" at bounding box center [437, 101] width 766 height 56
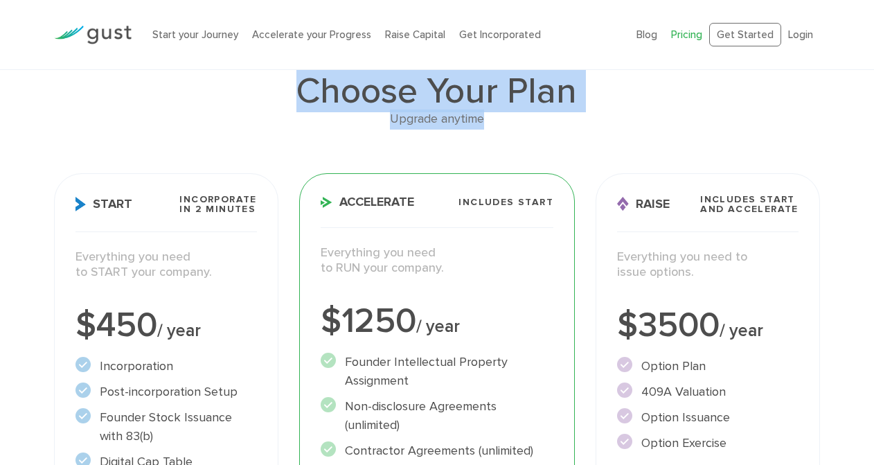
click at [296, 84] on h1 "Choose Your Plan" at bounding box center [437, 91] width 766 height 36
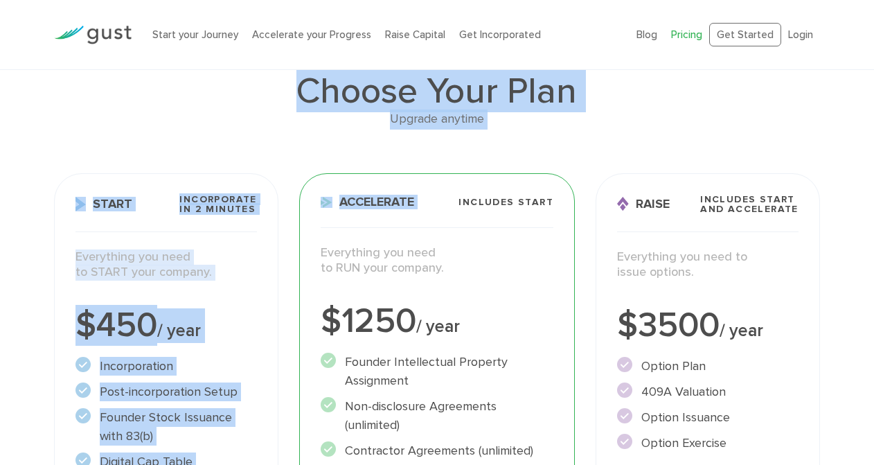
drag, startPoint x: 296, startPoint y: 92, endPoint x: 532, endPoint y: 130, distance: 239.2
click at [532, 130] on div "Choose Your Plan Upgrade anytime Start Incorporate in 2 Minutes Everything you …" at bounding box center [437, 399] width 787 height 777
drag, startPoint x: 532, startPoint y: 130, endPoint x: 341, endPoint y: 96, distance: 194.8
click at [341, 96] on div "Choose Your Plan Upgrade anytime Start Incorporate in 2 Minutes Everything you …" at bounding box center [437, 399] width 787 height 777
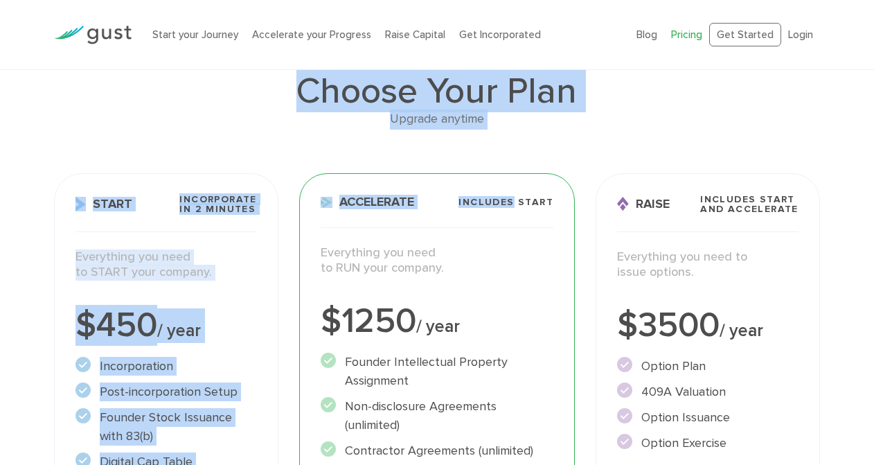
click at [341, 96] on h1 "Choose Your Plan" at bounding box center [437, 91] width 766 height 36
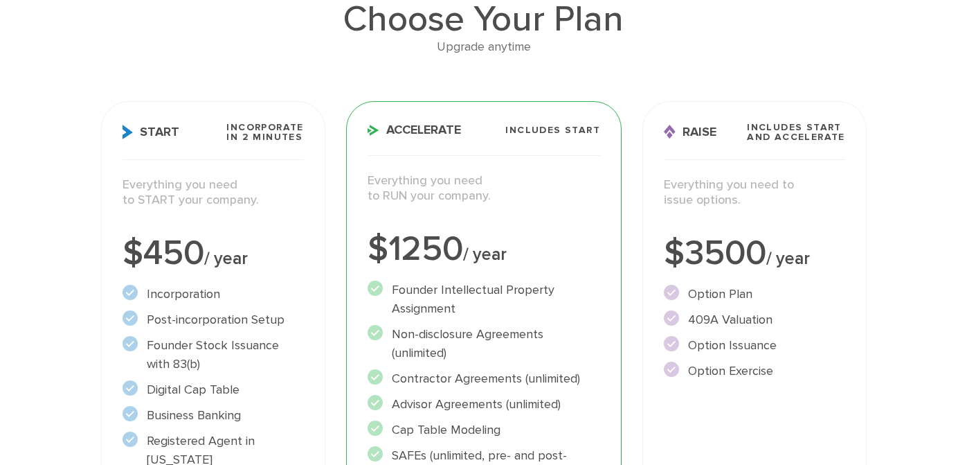
scroll to position [35, 0]
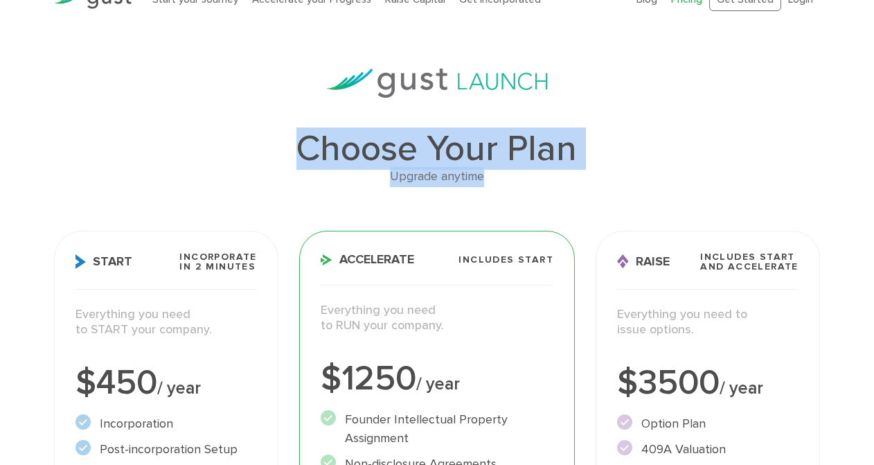
drag, startPoint x: 315, startPoint y: 151, endPoint x: 532, endPoint y: 171, distance: 217.7
click at [532, 171] on div "Choose Your Plan Upgrade anytime" at bounding box center [437, 159] width 766 height 56
click at [529, 172] on div "Upgrade anytime" at bounding box center [437, 177] width 766 height 20
drag, startPoint x: 529, startPoint y: 172, endPoint x: 240, endPoint y: 132, distance: 292.3
click at [240, 132] on div "Choose Your Plan Upgrade anytime" at bounding box center [437, 159] width 766 height 56
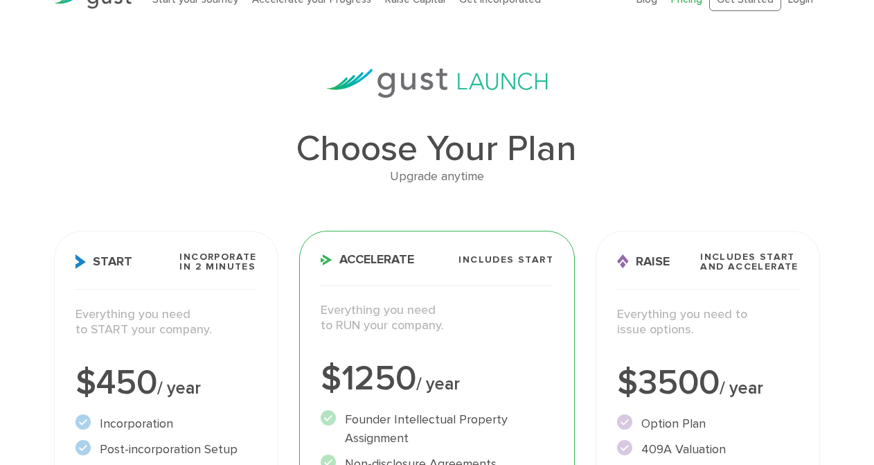
click at [282, 136] on h1 "Choose Your Plan" at bounding box center [437, 149] width 766 height 36
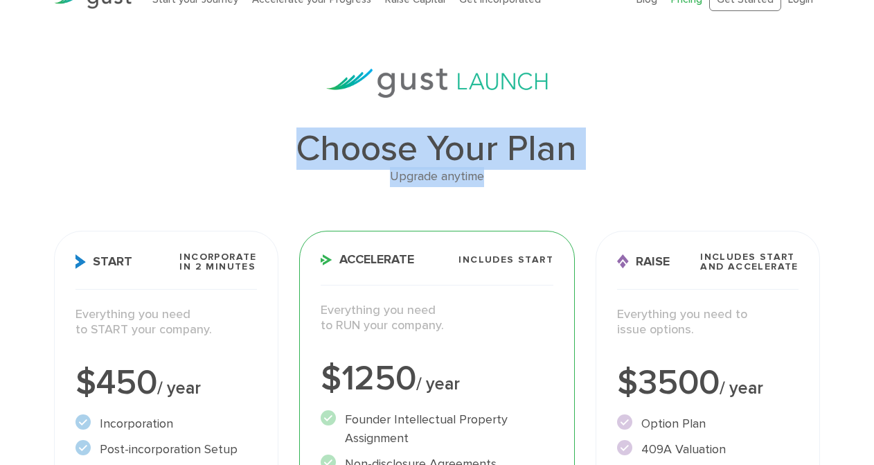
drag, startPoint x: 283, startPoint y: 137, endPoint x: 560, endPoint y: 178, distance: 280.7
click at [560, 178] on div "Choose Your Plan Upgrade anytime" at bounding box center [437, 159] width 766 height 56
click at [560, 178] on div "Upgrade anytime" at bounding box center [437, 177] width 766 height 20
drag, startPoint x: 473, startPoint y: 179, endPoint x: 284, endPoint y: 143, distance: 192.4
click at [284, 143] on div "Choose Your Plan Upgrade anytime" at bounding box center [437, 159] width 766 height 56
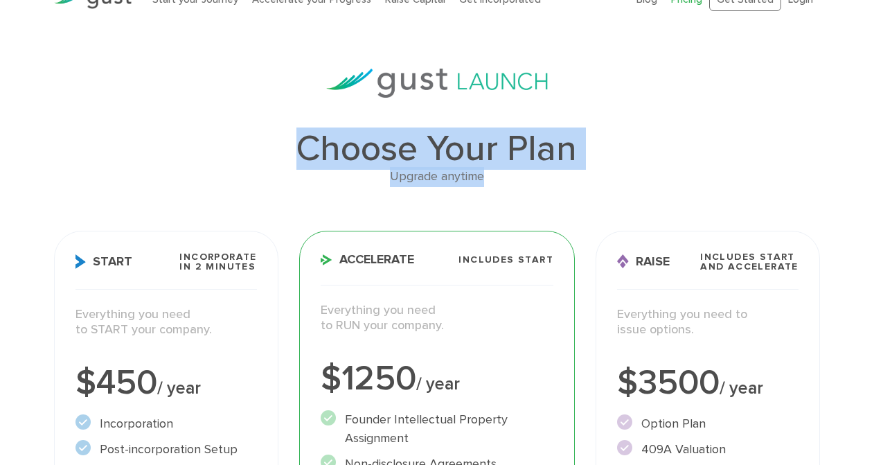
click at [284, 143] on h1 "Choose Your Plan" at bounding box center [437, 149] width 766 height 36
drag, startPoint x: 292, startPoint y: 142, endPoint x: 536, endPoint y: 172, distance: 246.2
click at [536, 172] on div "Choose Your Plan Upgrade anytime" at bounding box center [437, 159] width 766 height 56
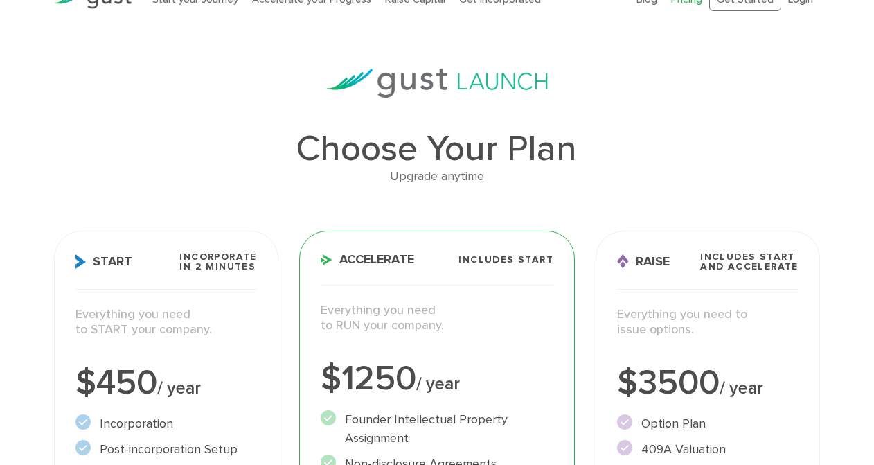
click at [535, 172] on div "Upgrade anytime" at bounding box center [437, 177] width 766 height 20
click at [178, 125] on div "Choose Your Plan Upgrade anytime Start Incorporate in 2 Minutes Everything you …" at bounding box center [437, 457] width 787 height 777
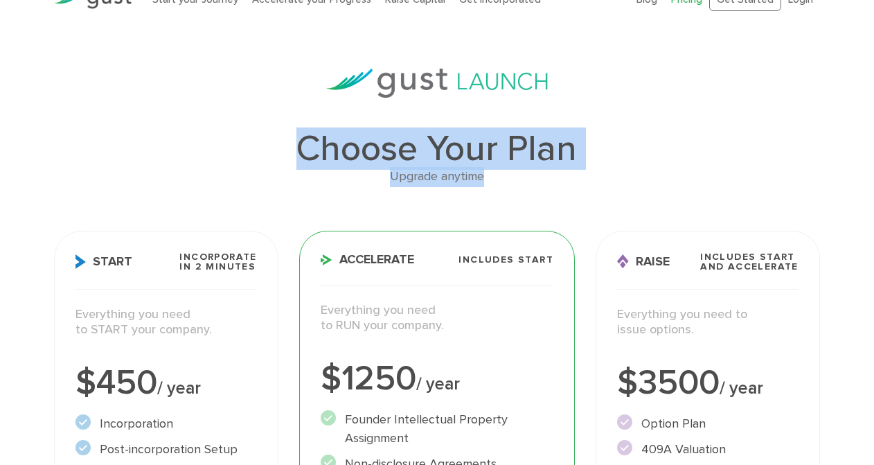
drag, startPoint x: 339, startPoint y: 147, endPoint x: 528, endPoint y: 183, distance: 193.1
click at [528, 183] on div "Choose Your Plan Upgrade anytime" at bounding box center [437, 159] width 766 height 56
click at [528, 183] on div "Upgrade anytime" at bounding box center [437, 177] width 766 height 20
drag, startPoint x: 528, startPoint y: 183, endPoint x: 273, endPoint y: 143, distance: 258.6
click at [273, 143] on div "Choose Your Plan Upgrade anytime" at bounding box center [437, 159] width 766 height 56
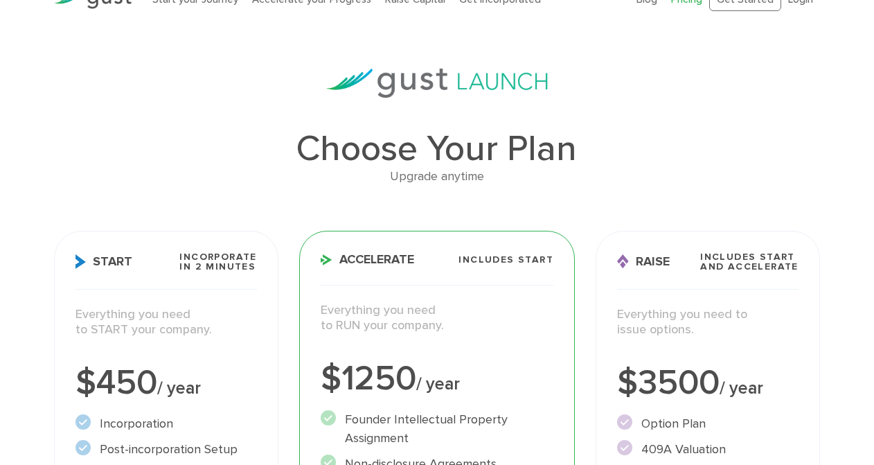
click at [292, 143] on h1 "Choose Your Plan" at bounding box center [437, 149] width 766 height 36
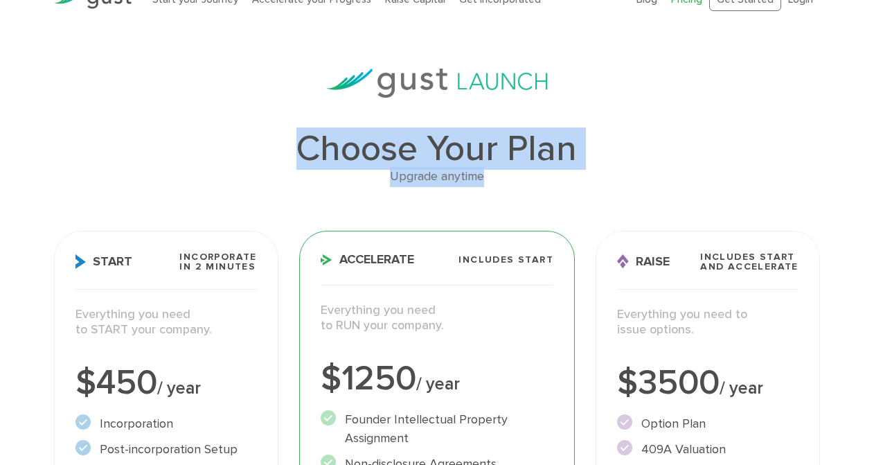
drag, startPoint x: 292, startPoint y: 143, endPoint x: 527, endPoint y: 172, distance: 237.3
click at [527, 172] on div "Choose Your Plan Upgrade anytime" at bounding box center [437, 159] width 766 height 56
click at [527, 172] on div "Upgrade anytime" at bounding box center [437, 177] width 766 height 20
drag, startPoint x: 518, startPoint y: 178, endPoint x: 331, endPoint y: 145, distance: 189.8
click at [331, 145] on div "Choose Your Plan Upgrade anytime" at bounding box center [437, 159] width 766 height 56
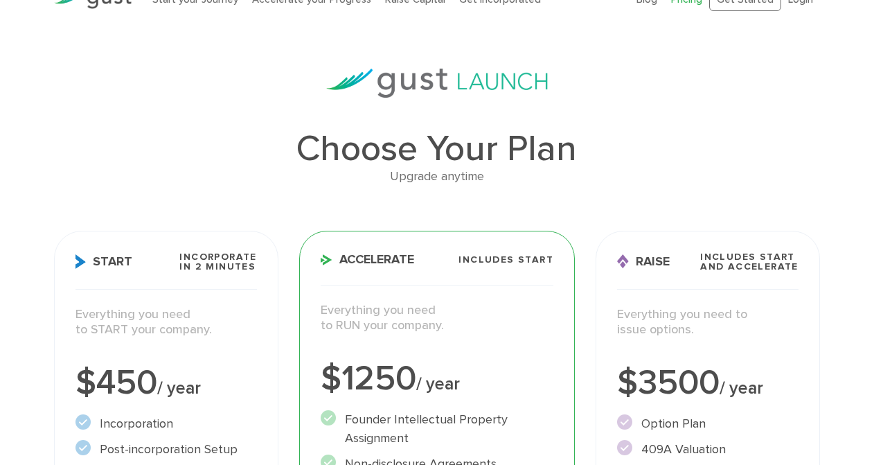
click at [314, 148] on h1 "Choose Your Plan" at bounding box center [437, 149] width 766 height 36
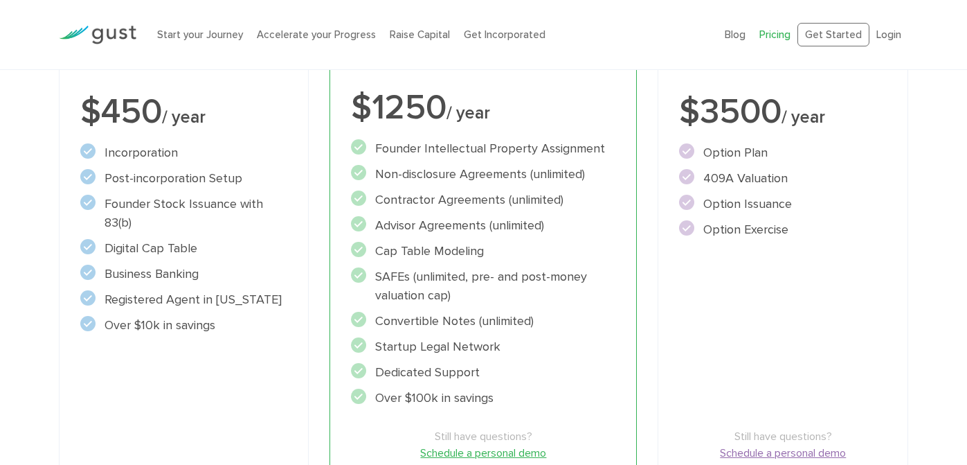
scroll to position [231, 0]
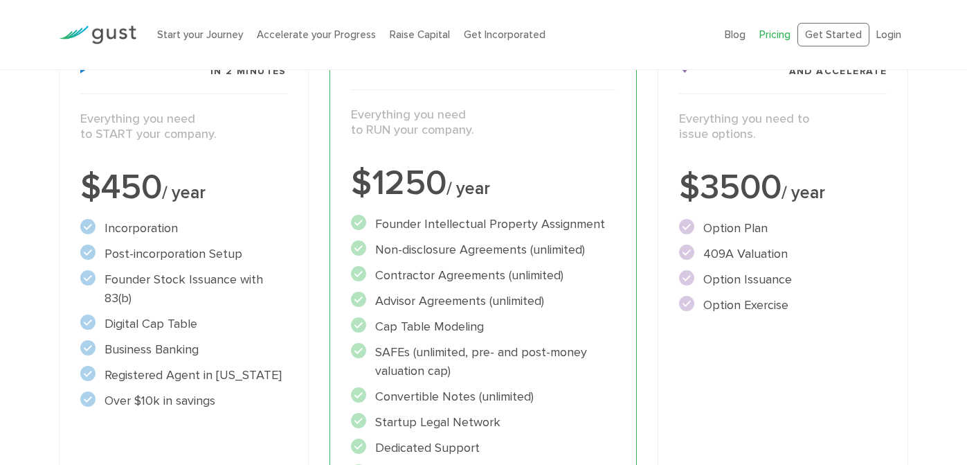
drag, startPoint x: 420, startPoint y: 226, endPoint x: 586, endPoint y: 244, distance: 167.2
click at [589, 244] on ul "Founder Intellectual Property Assignment" at bounding box center [483, 349] width 265 height 268
click at [586, 244] on li "Non-disclosure Agreements (unlimited)" at bounding box center [483, 249] width 265 height 19
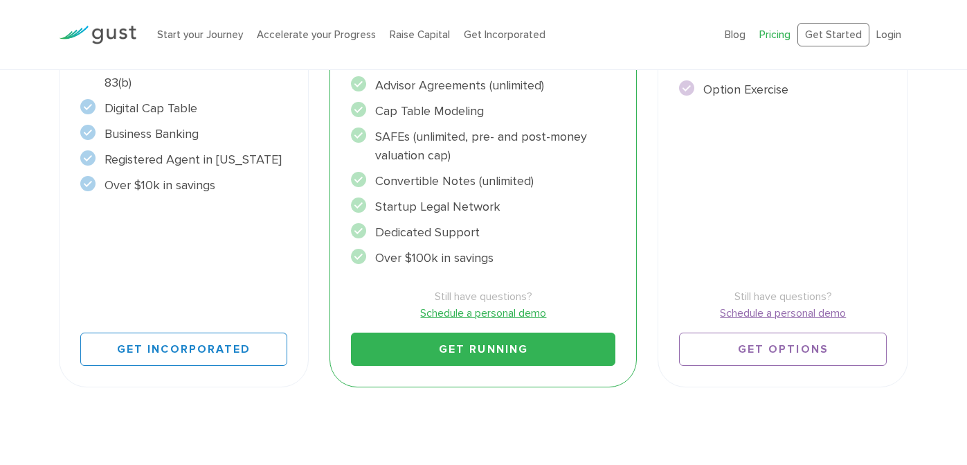
scroll to position [447, 0]
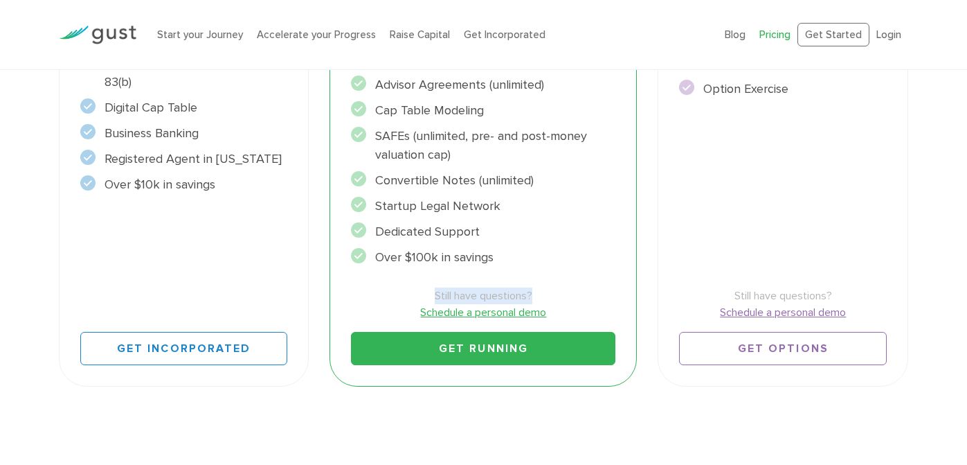
drag, startPoint x: 432, startPoint y: 296, endPoint x: 552, endPoint y: 297, distance: 119.8
click at [553, 297] on span "Still have questions?" at bounding box center [483, 295] width 265 height 17
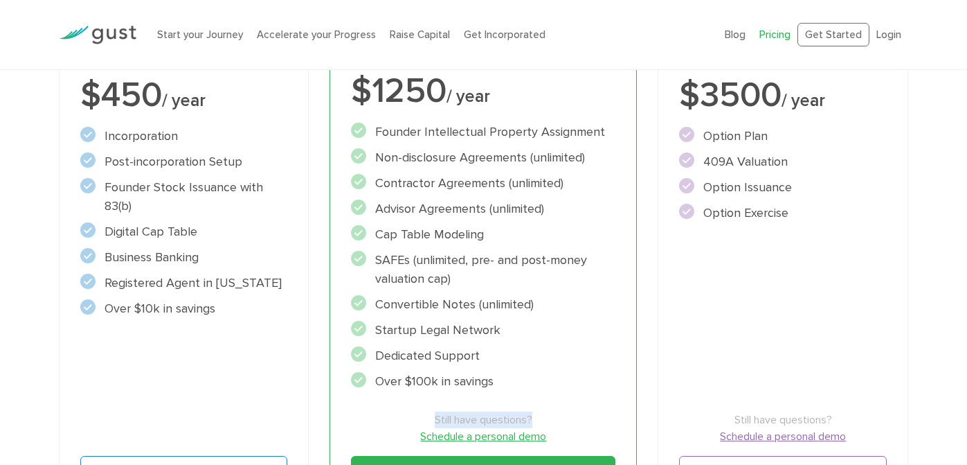
scroll to position [314, 0]
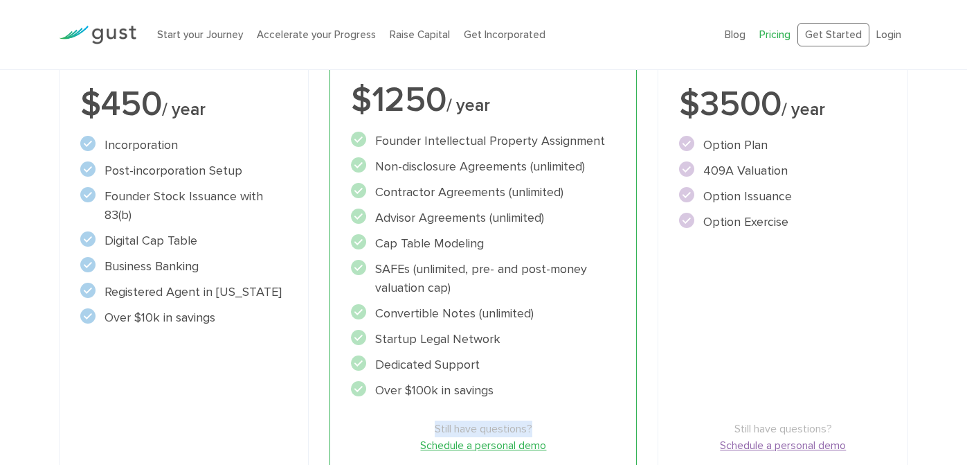
drag, startPoint x: 373, startPoint y: 143, endPoint x: 516, endPoint y: 386, distance: 282.2
click at [516, 386] on ul "Founder Intellectual Property Assignment" at bounding box center [483, 266] width 265 height 268
copy ul "Founder Intellectual Property Assignment Non-disclosure Agreements (unlimited) …"
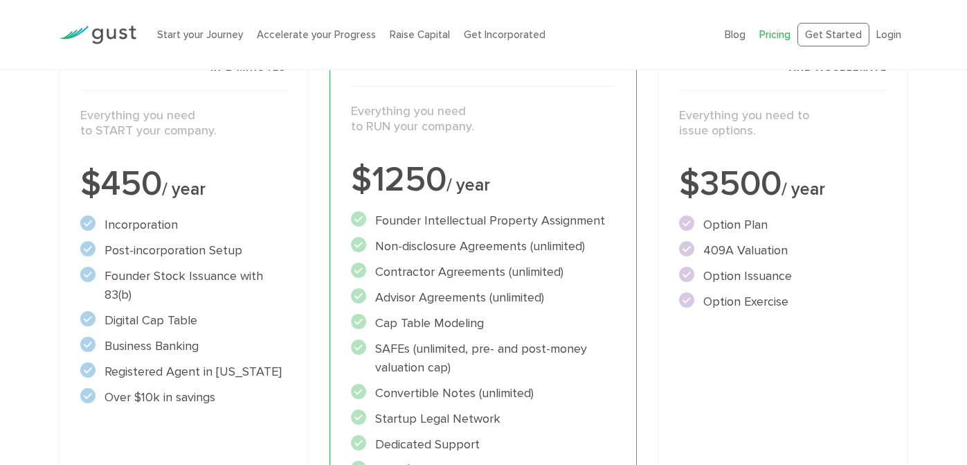
scroll to position [217, 0]
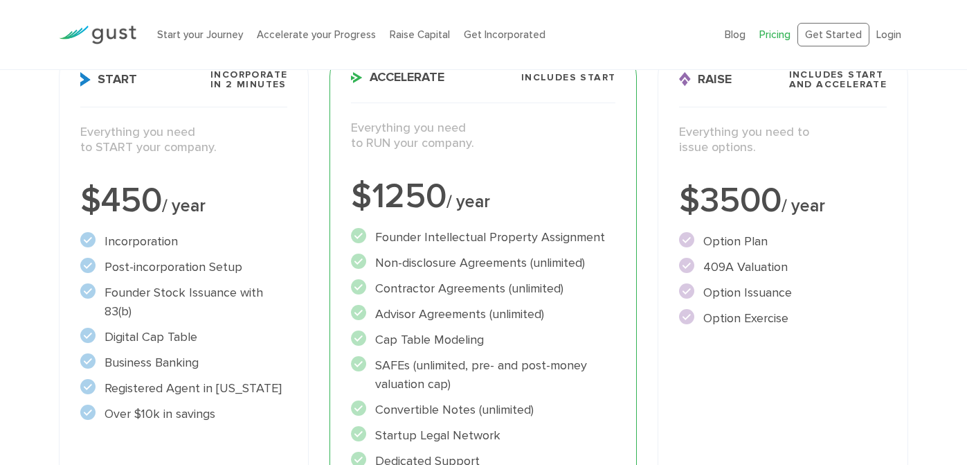
click at [453, 373] on li "SAFEs (unlimited, pre- and post-money valuation cap)" at bounding box center [483, 374] width 265 height 37
